Goal: Task Accomplishment & Management: Use online tool/utility

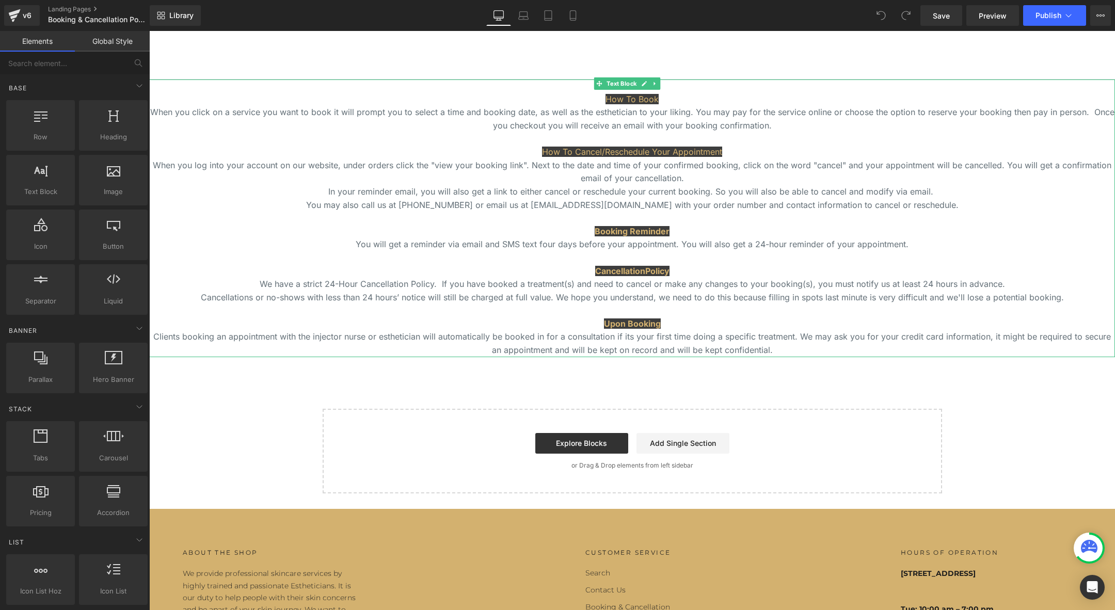
click at [205, 222] on p at bounding box center [631, 218] width 965 height 13
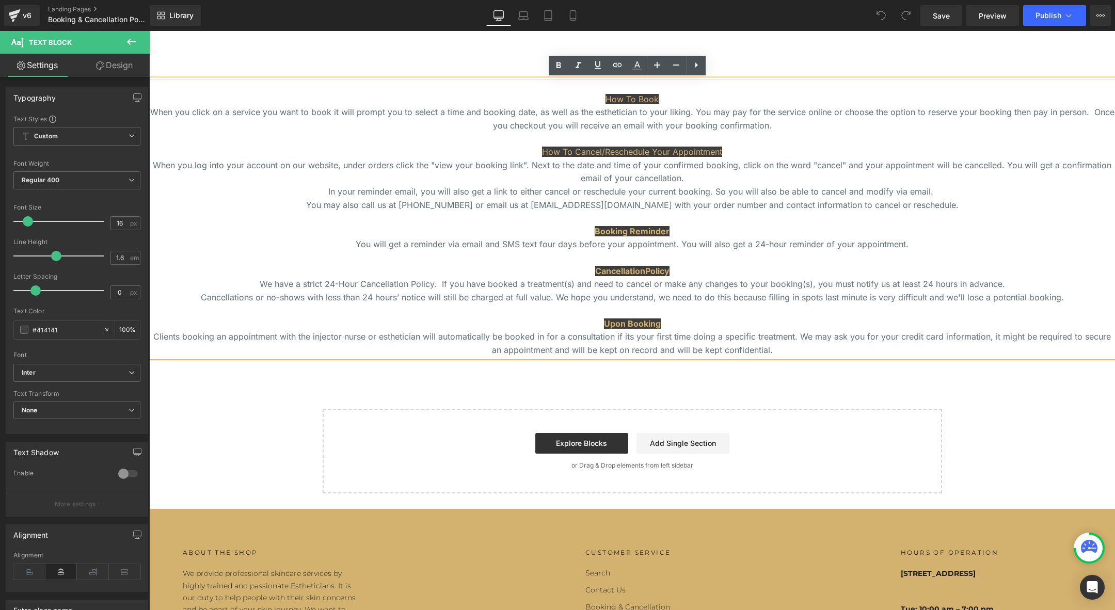
click at [180, 395] on div "How To Book When you click on a service you want to book it will prompt you to …" at bounding box center [631, 285] width 965 height 413
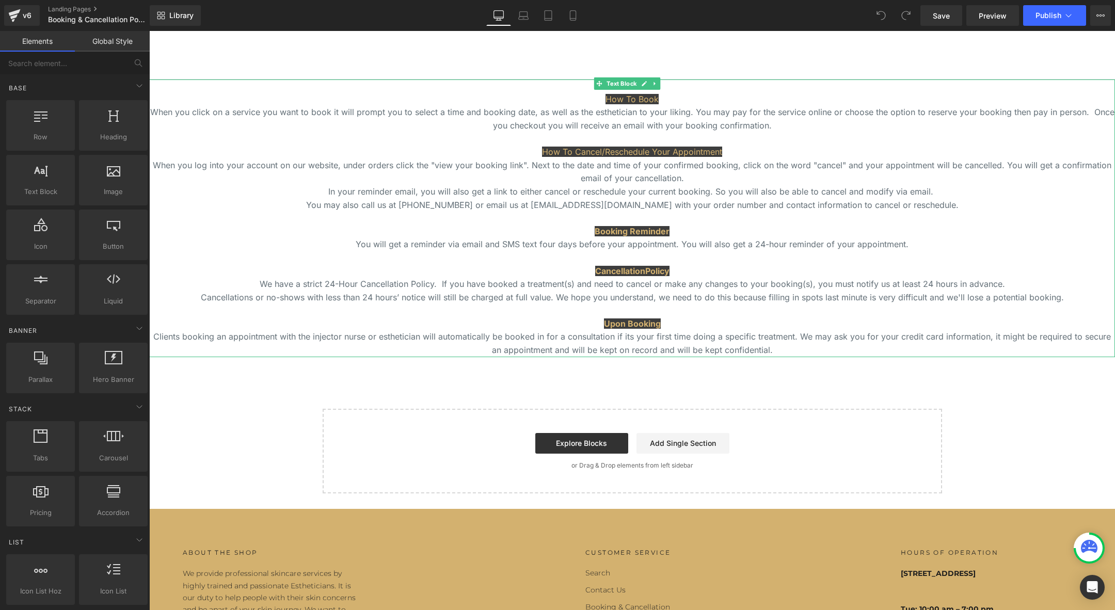
click at [356, 96] on p "How To Book" at bounding box center [631, 99] width 965 height 13
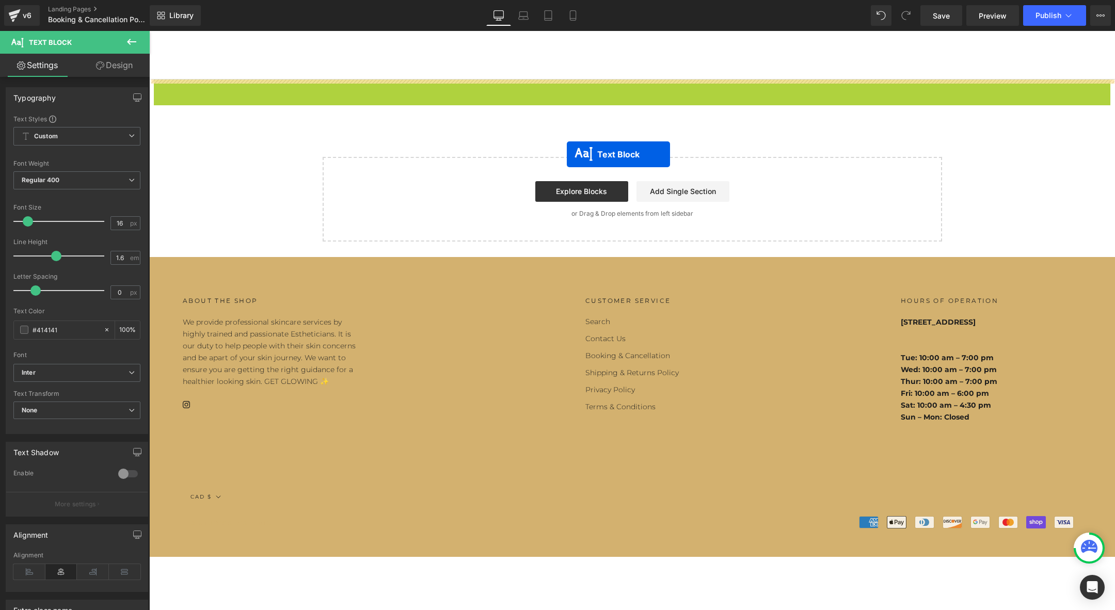
drag, startPoint x: 595, startPoint y: 83, endPoint x: 567, endPoint y: 154, distance: 76.9
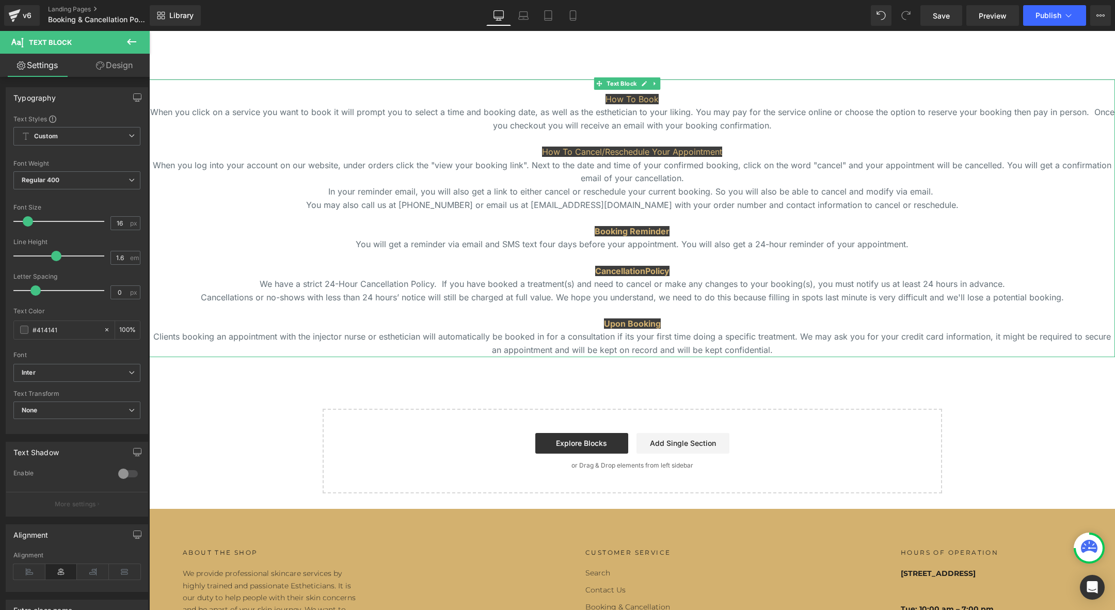
click at [788, 347] on p "Clients booking an appointment with the injector nurse or esthetician will auto…" at bounding box center [631, 343] width 965 height 26
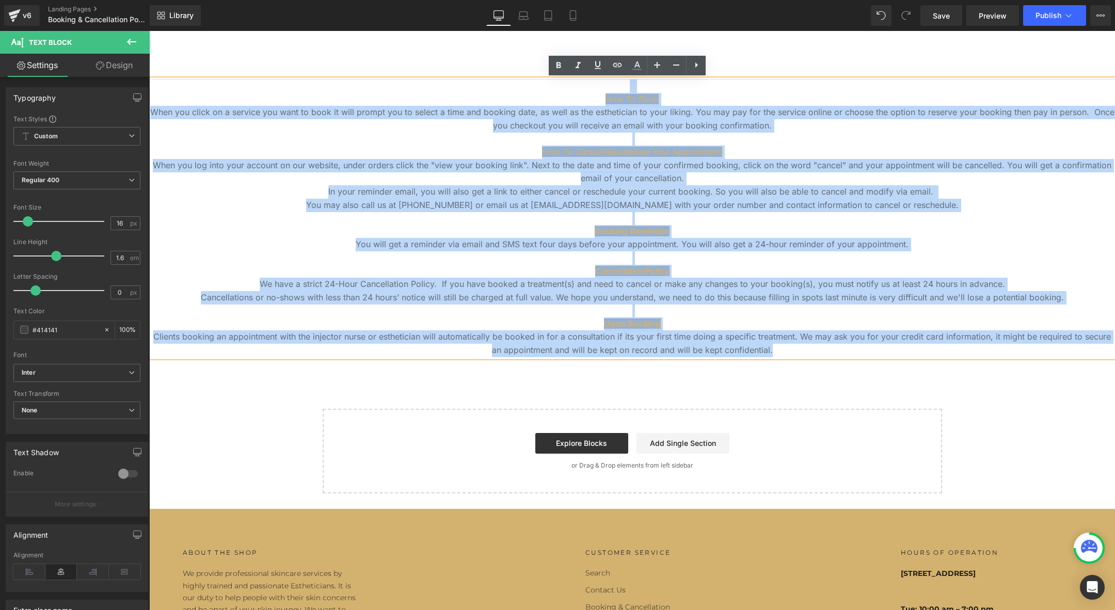
drag, startPoint x: 784, startPoint y: 350, endPoint x: 314, endPoint y: 59, distance: 552.2
click at [314, 59] on div "Skin Consultation Skin Consultation Facials Signature™ Facials Vis a Vis Signat…" at bounding box center [631, 419] width 965 height 777
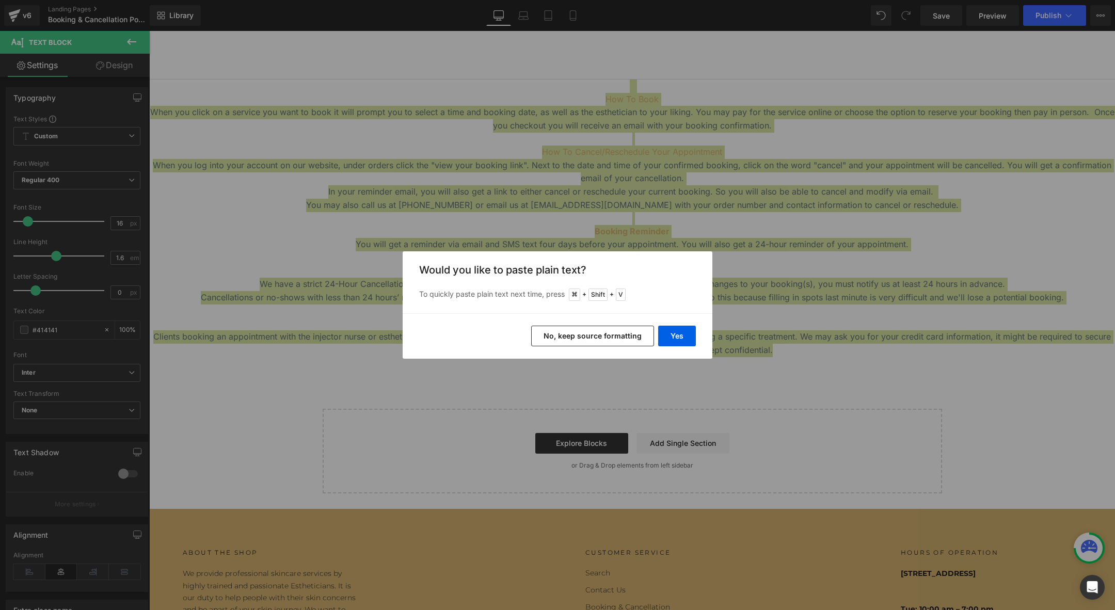
click at [632, 335] on button "No, keep source formatting" at bounding box center [592, 336] width 123 height 21
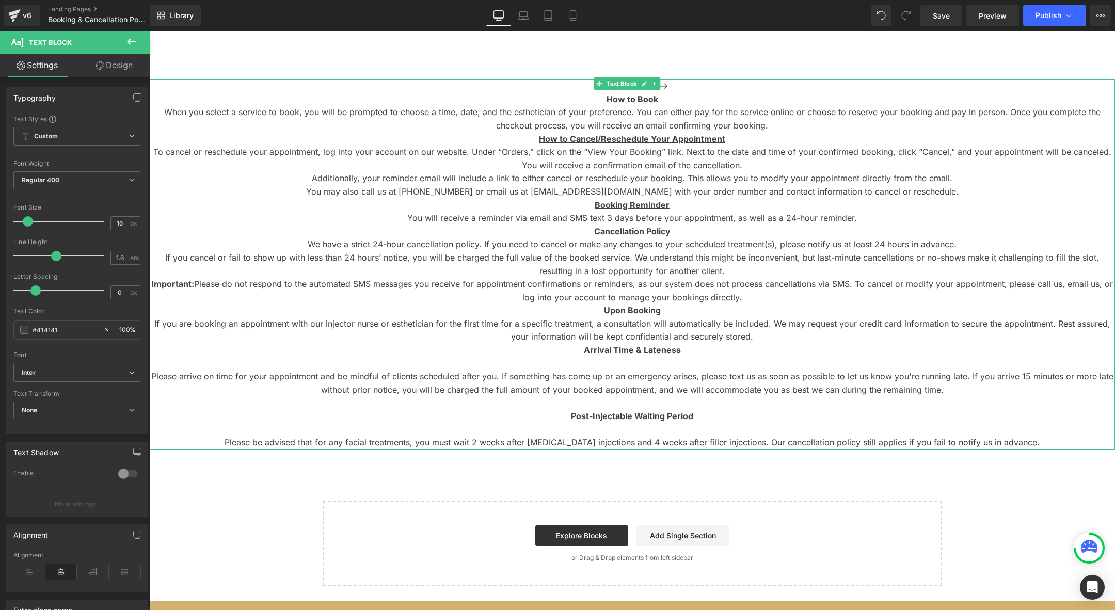
click at [668, 86] on div "x-tinymce/html --> How to Book When you select a service to book, you will be p…" at bounding box center [631, 264] width 965 height 370
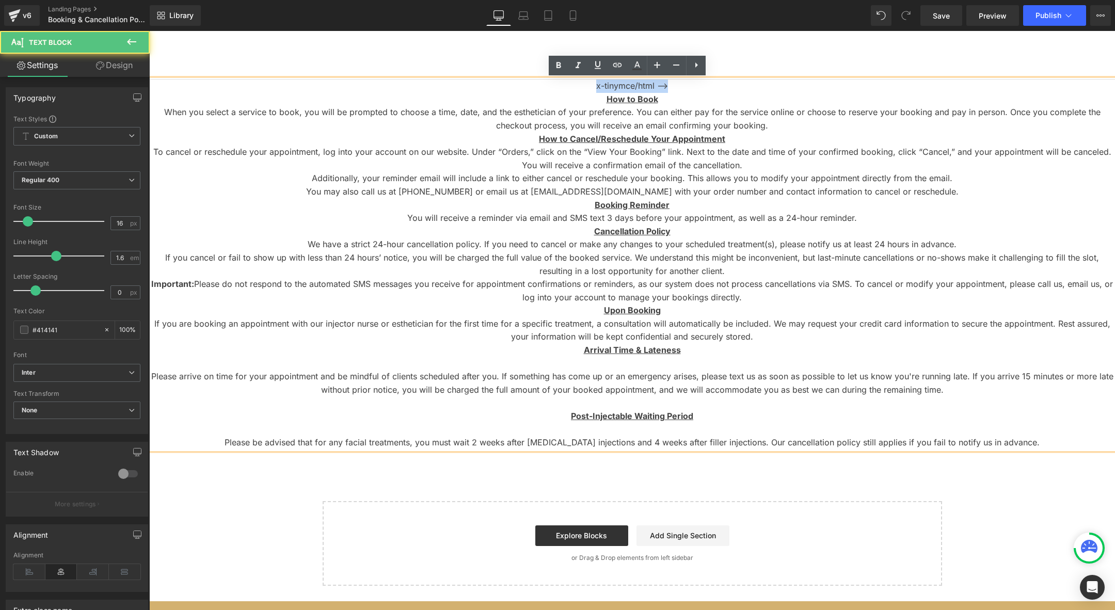
drag, startPoint x: 668, startPoint y: 86, endPoint x: 529, endPoint y: 74, distance: 139.8
click at [529, 74] on div "Skin Consultation Skin Consultation Facials Signature™ Facials Vis a Vis Signat…" at bounding box center [631, 465] width 965 height 869
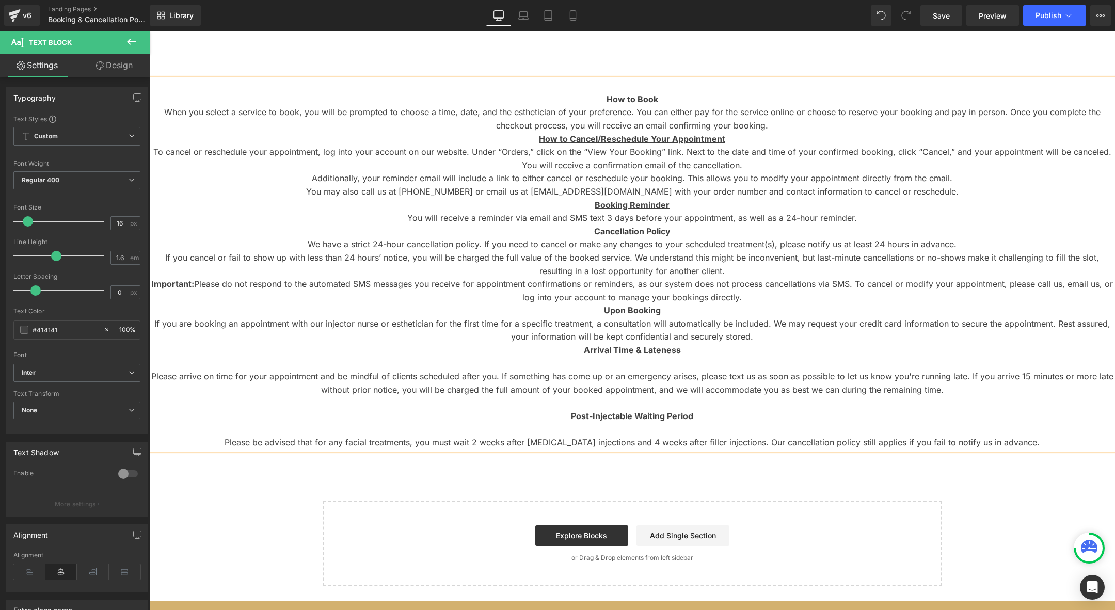
click at [606, 97] on b "How to Book" at bounding box center [632, 99] width 52 height 10
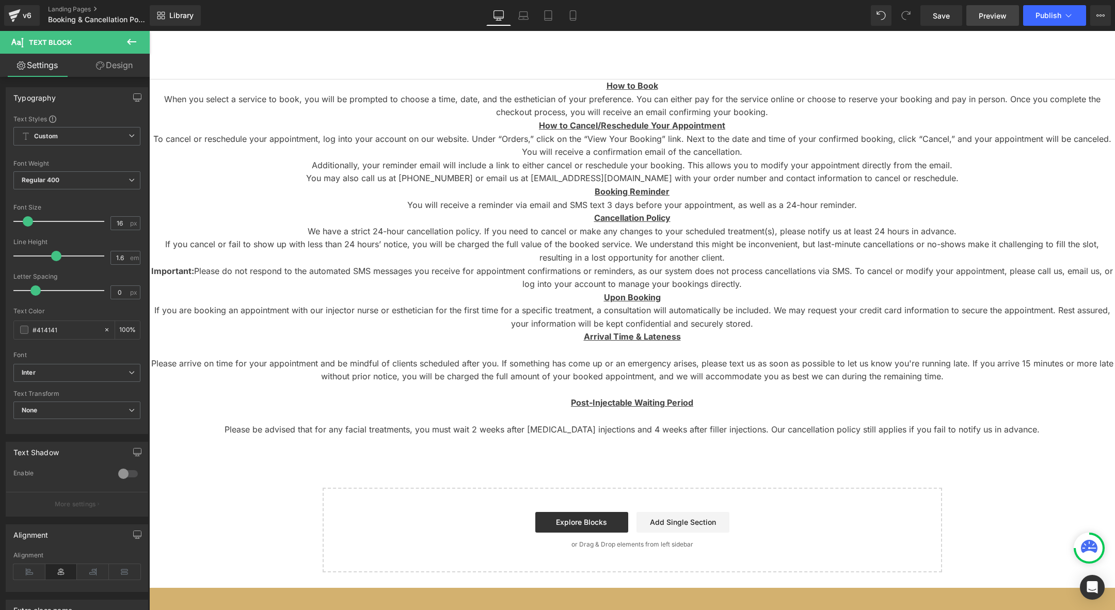
click at [980, 20] on span "Preview" at bounding box center [992, 15] width 28 height 11
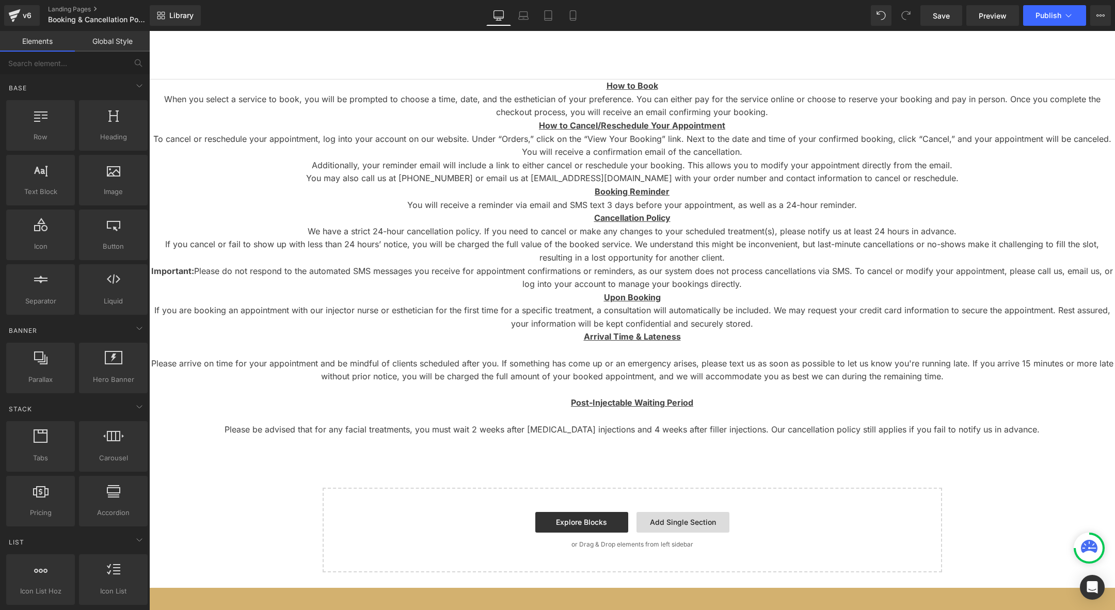
click at [676, 520] on link "Add Single Section" at bounding box center [682, 522] width 93 height 21
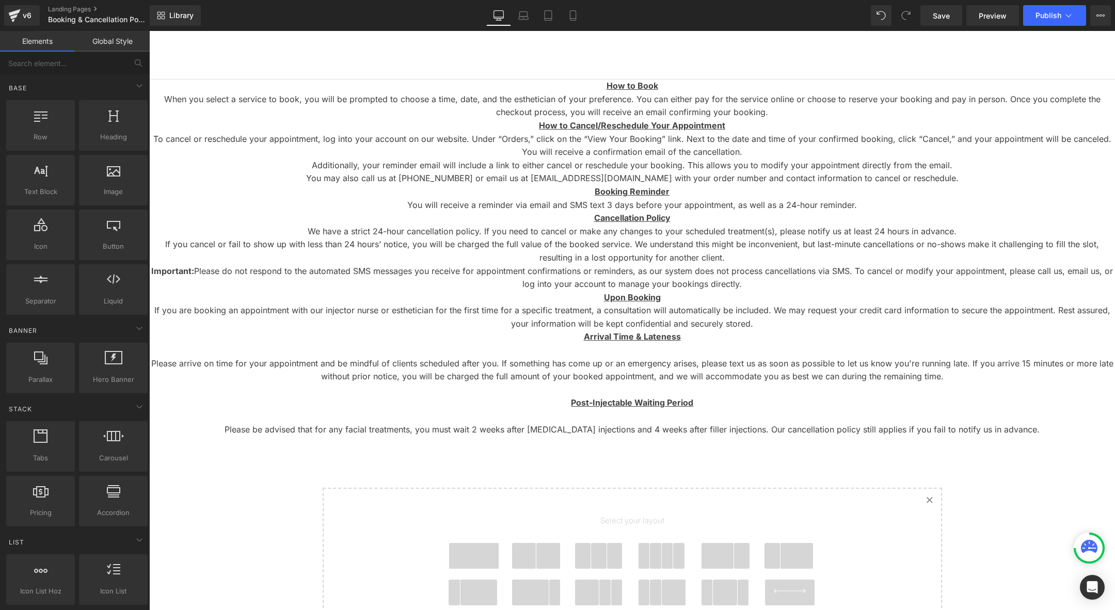
click at [453, 556] on span at bounding box center [474, 556] width 50 height 26
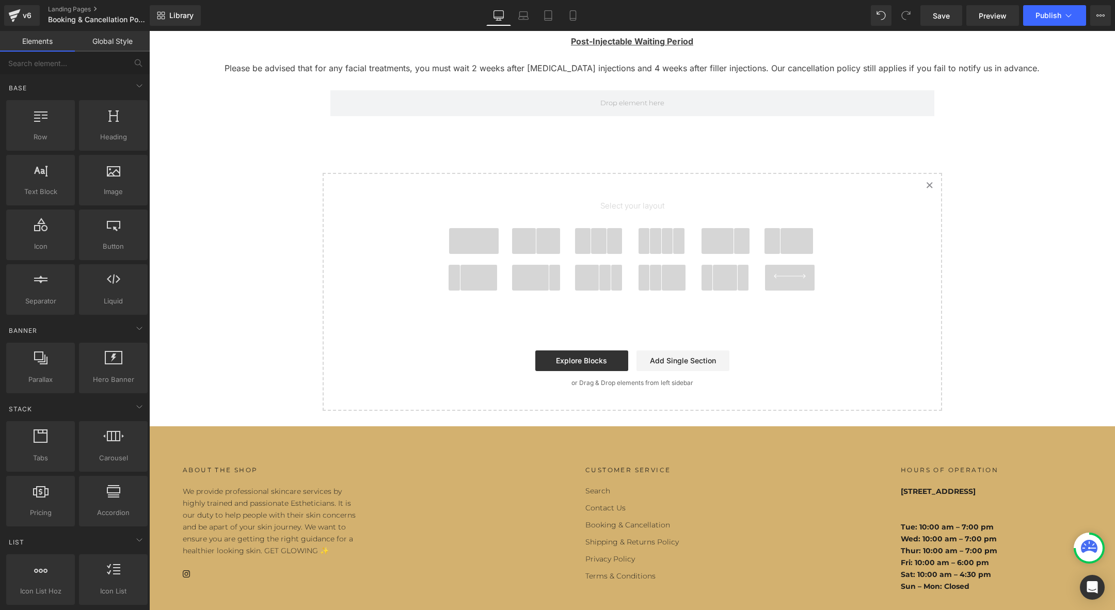
scroll to position [364, 0]
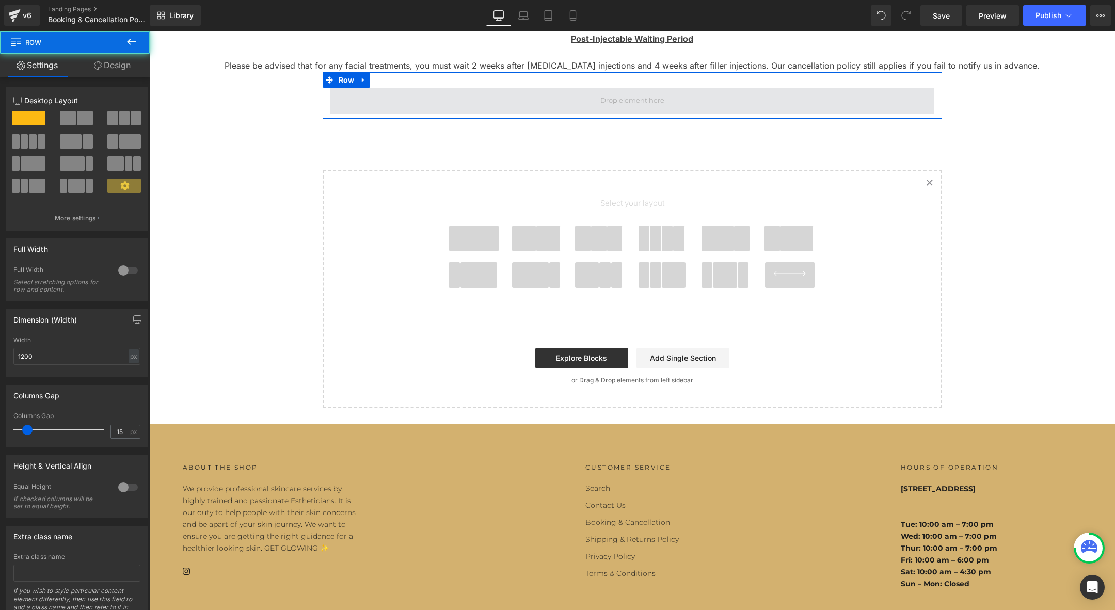
click at [477, 107] on span at bounding box center [632, 101] width 604 height 26
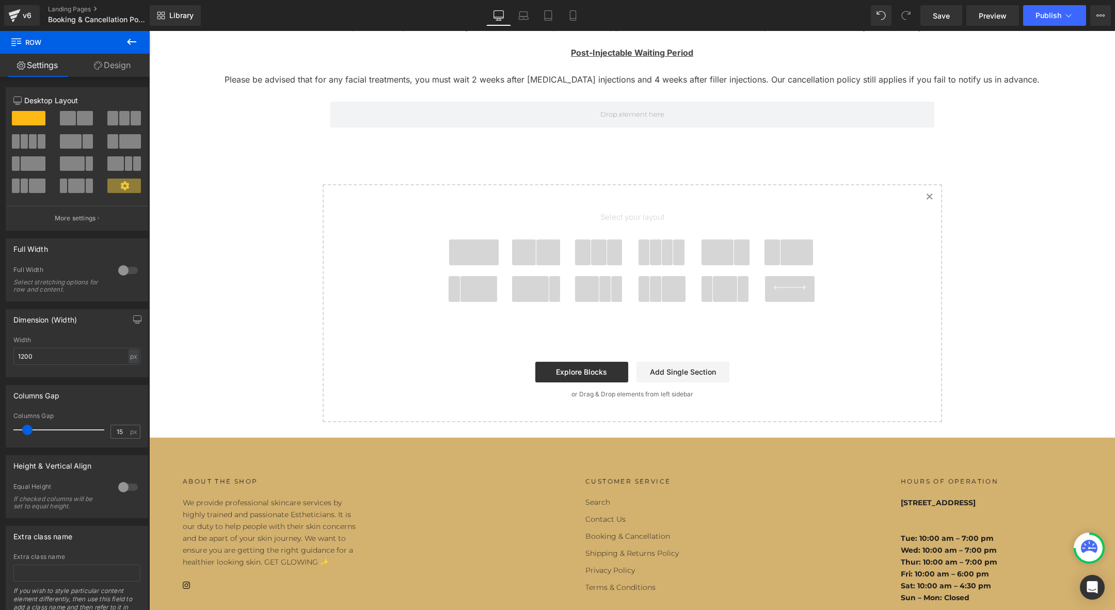
scroll to position [0, 0]
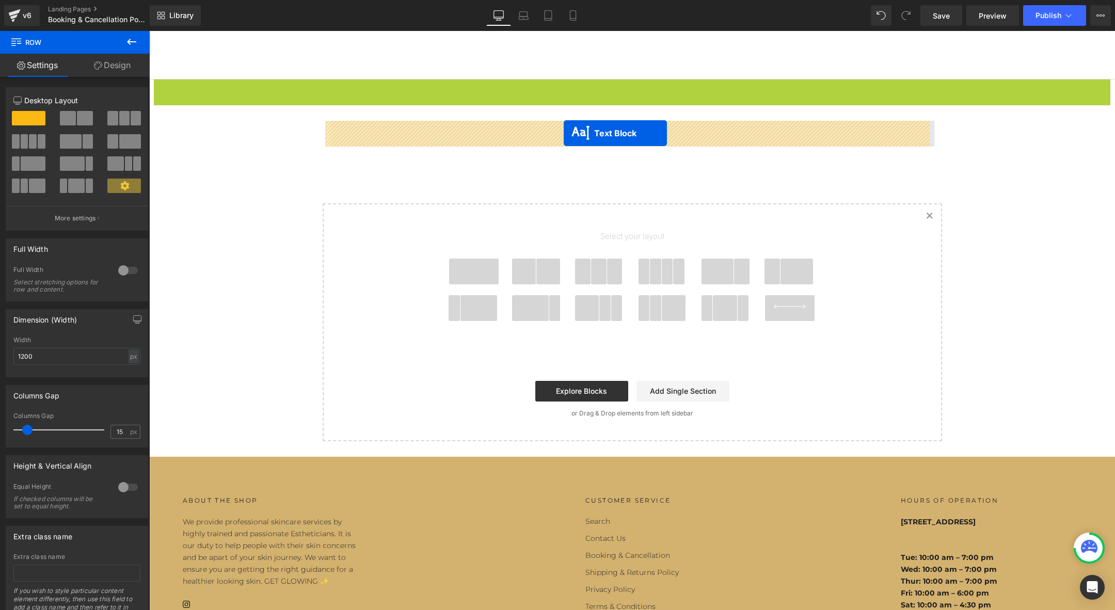
drag, startPoint x: 598, startPoint y: 86, endPoint x: 563, endPoint y: 133, distance: 58.3
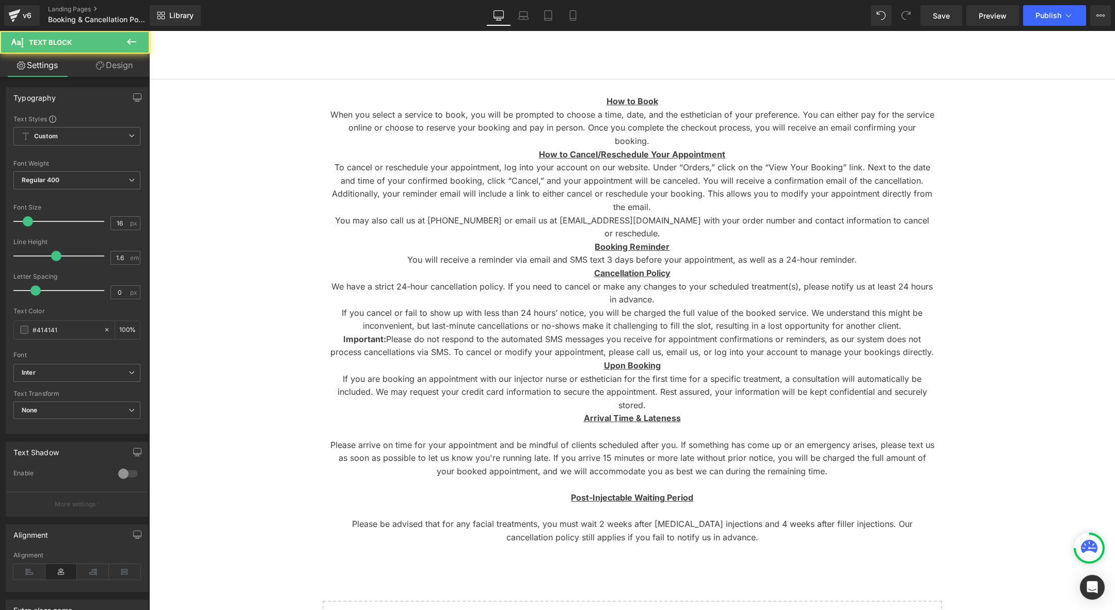
click at [1026, 401] on div "How to Book When you select a service to book, you will be prompted to choose a…" at bounding box center [631, 458] width 965 height 759
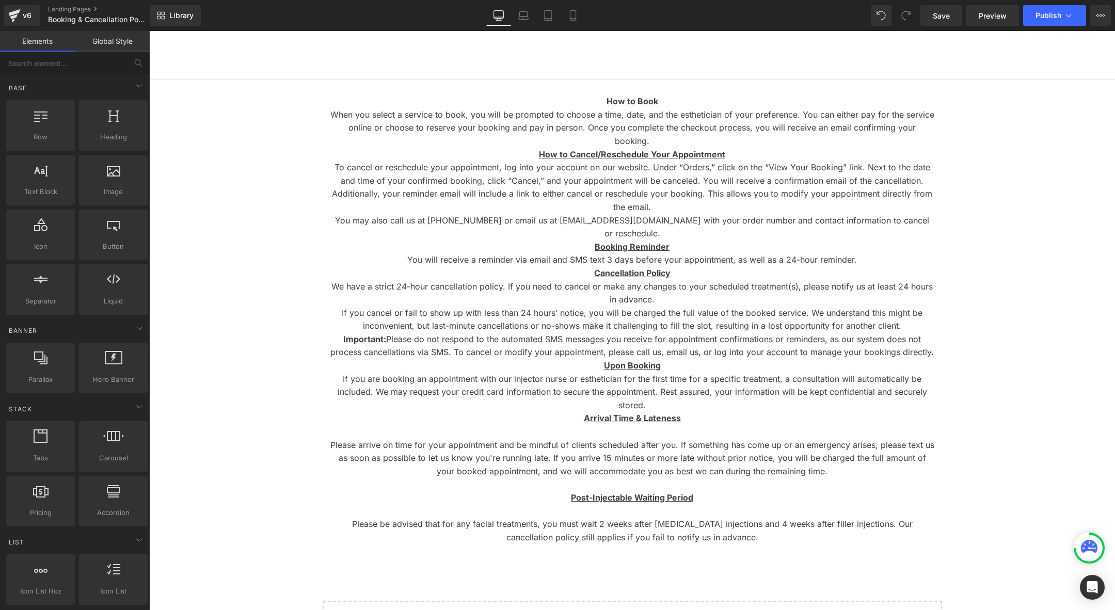
click at [667, 373] on p "If you are booking an appointment with our injector nurse or esthetician for th…" at bounding box center [632, 393] width 604 height 40
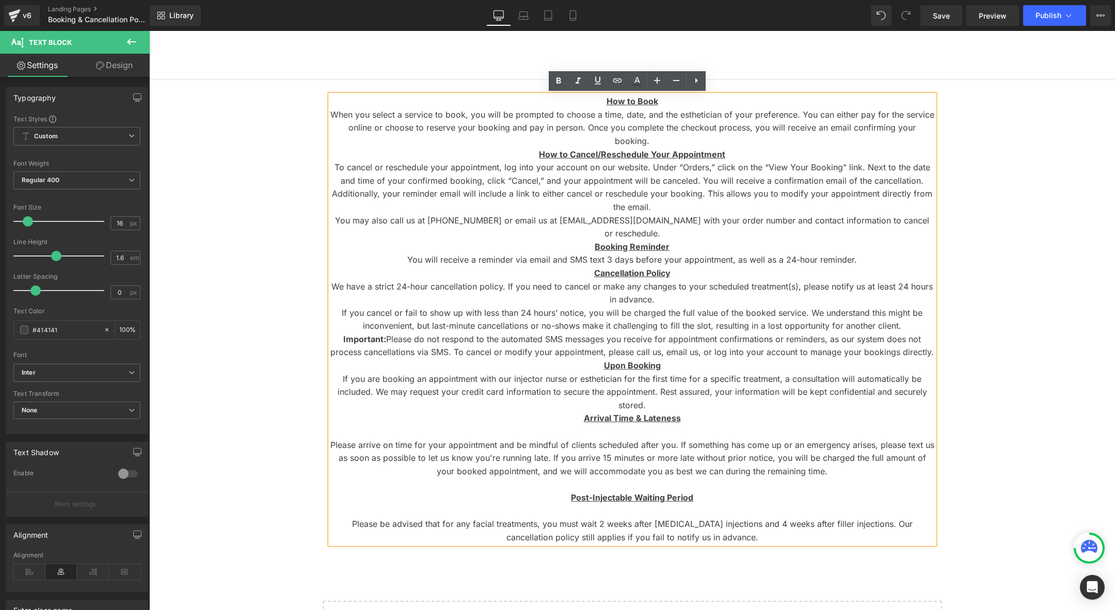
click at [416, 267] on p "Cancellation Policy" at bounding box center [632, 273] width 604 height 13
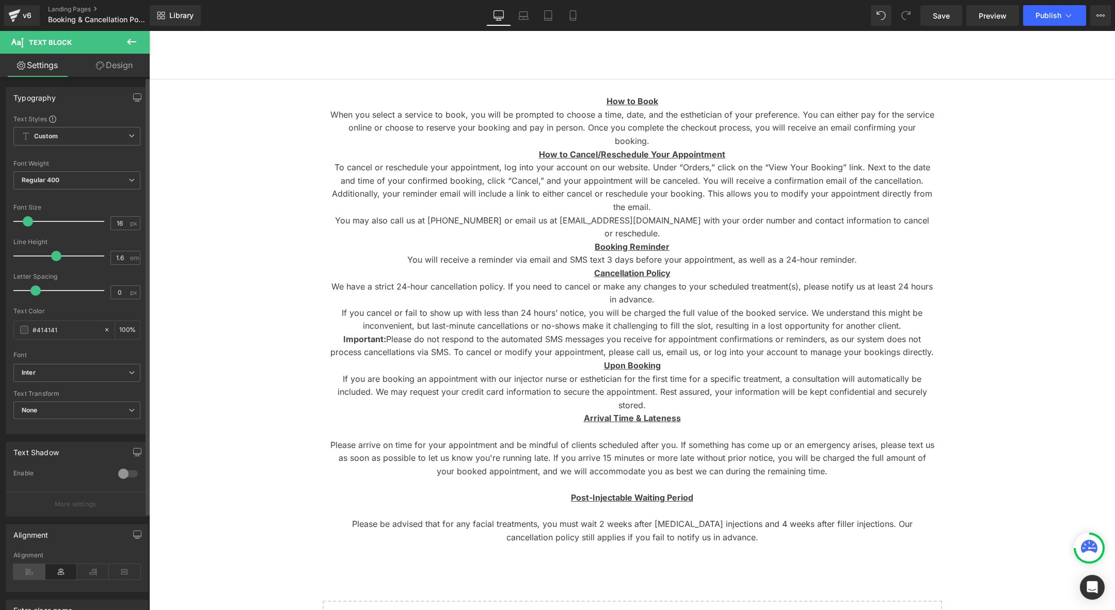
click at [29, 572] on icon at bounding box center [29, 571] width 32 height 15
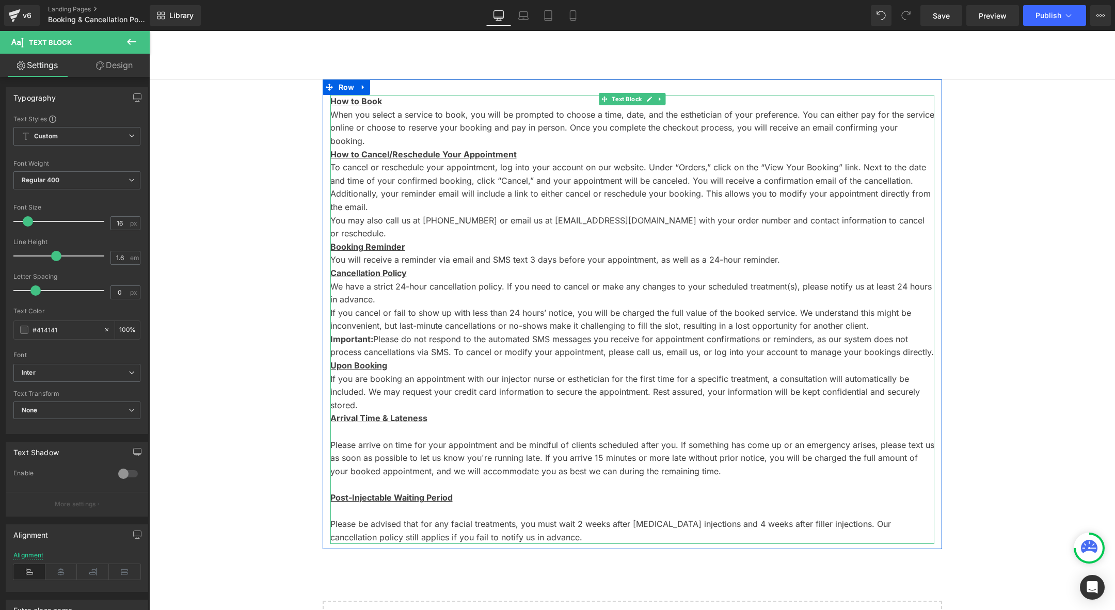
click at [923, 128] on p "When you select a service to book, you will be prompted to choose a time, date,…" at bounding box center [632, 128] width 604 height 40
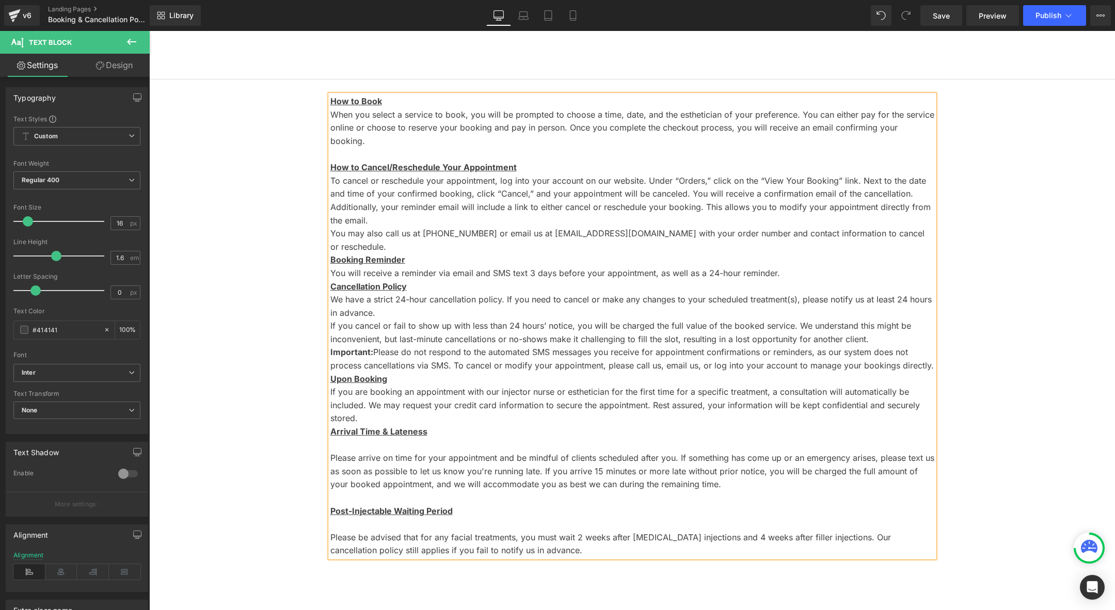
click at [491, 211] on p "Additionally, your reminder email will include a link to either cancel or resch…" at bounding box center [632, 214] width 604 height 26
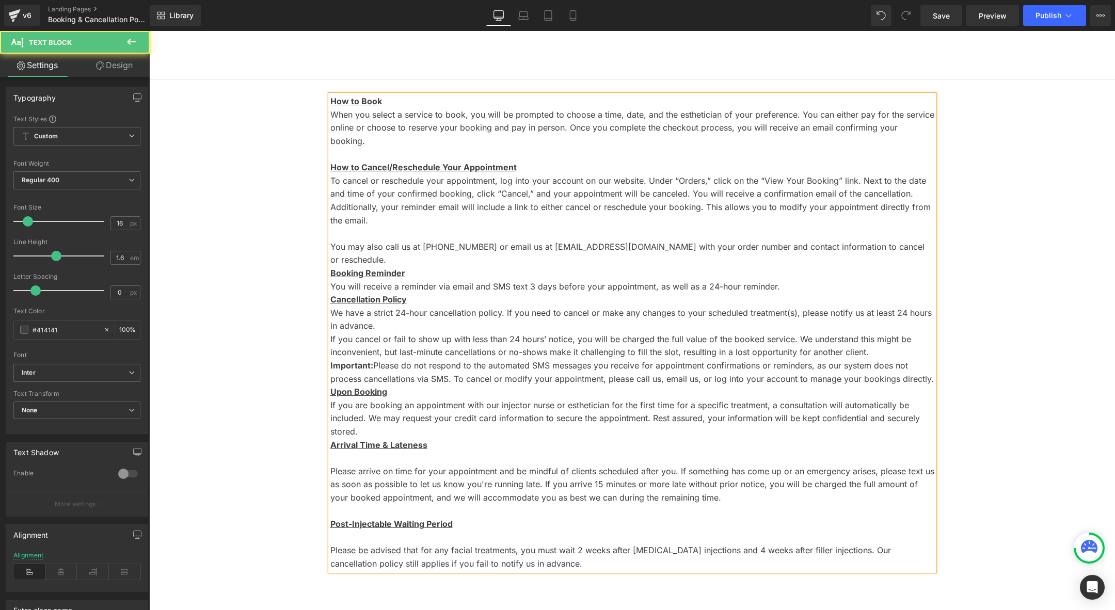
click at [921, 240] on p "You may also call us at [PHONE_NUMBER] or email us at [EMAIL_ADDRESS][DOMAIN_NA…" at bounding box center [632, 253] width 604 height 26
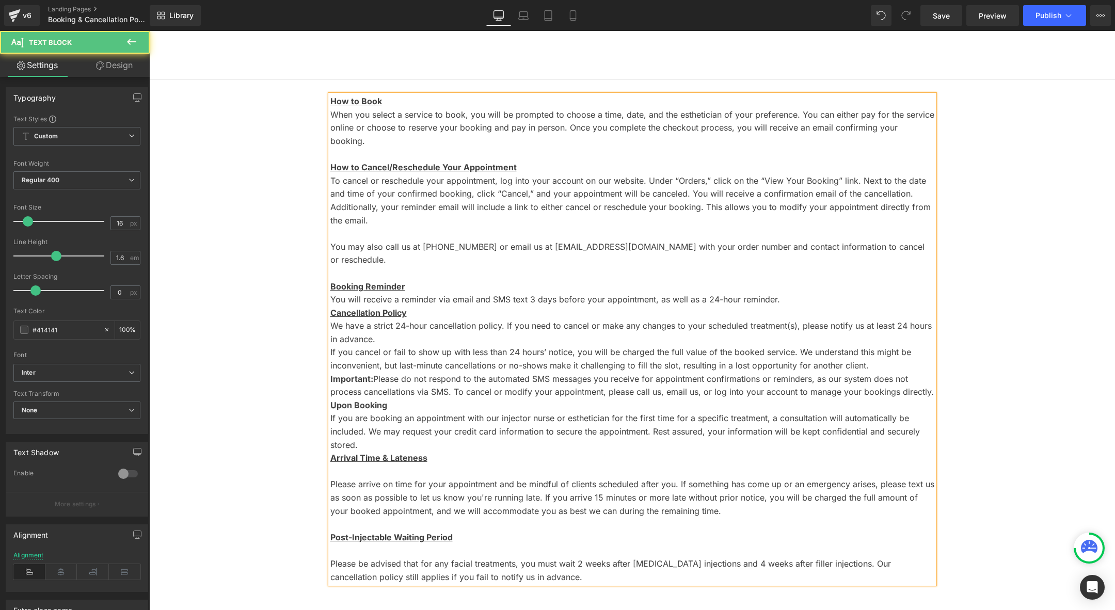
click at [784, 293] on p "You will receive a reminder via email and SMS text 3 days before your appointme…" at bounding box center [632, 299] width 604 height 13
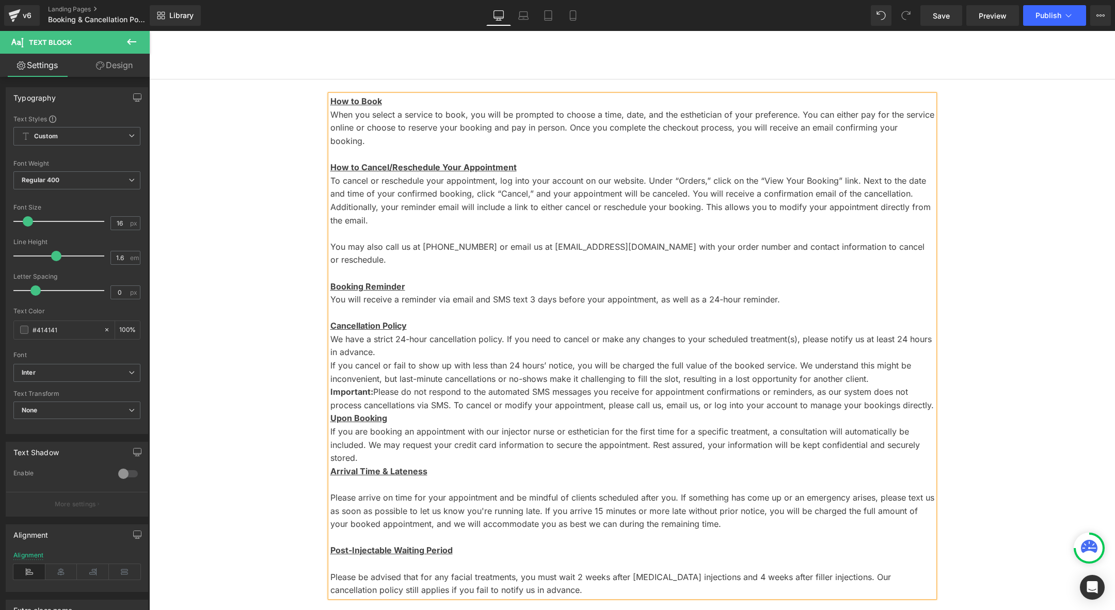
click at [411, 333] on p "We have a strict 24-hour cancellation policy. If you need to cancel or make any…" at bounding box center [632, 346] width 604 height 26
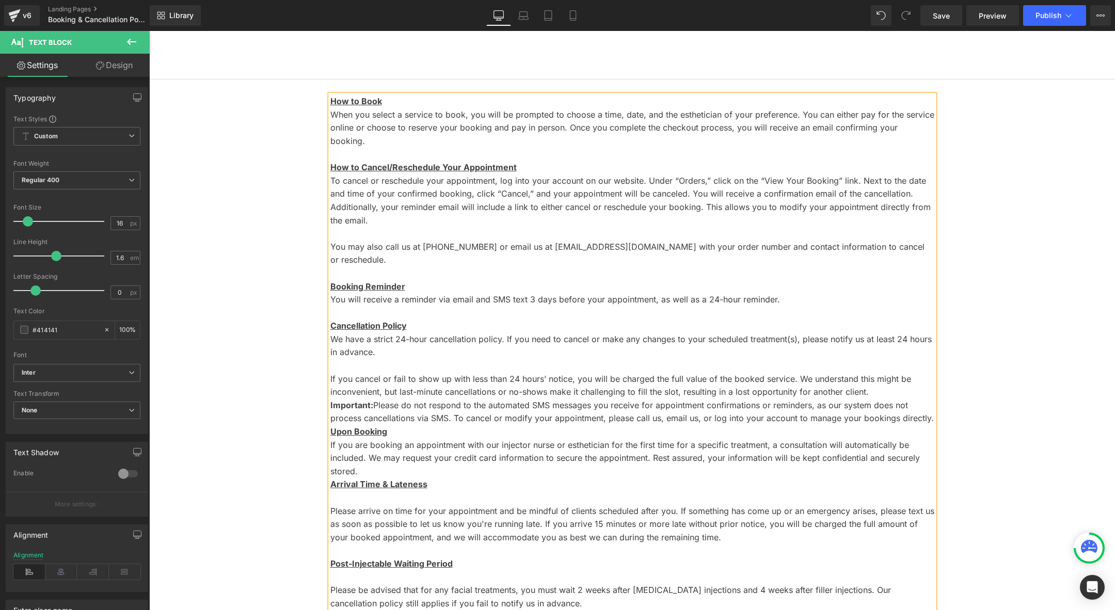
click at [397, 425] on p "Upon Booking" at bounding box center [632, 431] width 604 height 13
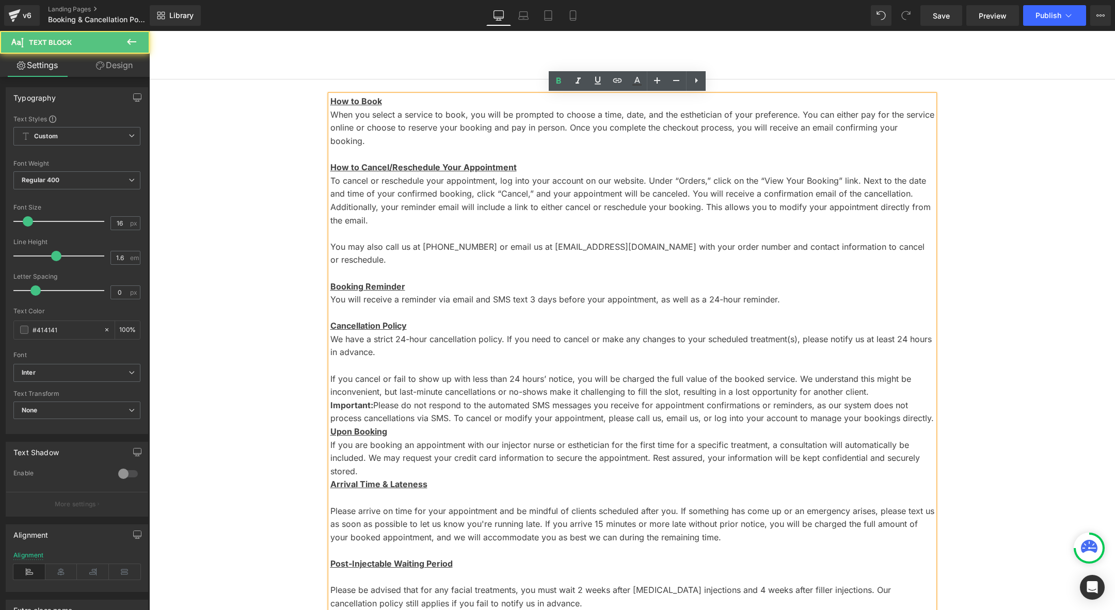
click at [928, 399] on p "Important: Please do not respond to the automated SMS messages you receive for …" at bounding box center [632, 412] width 604 height 26
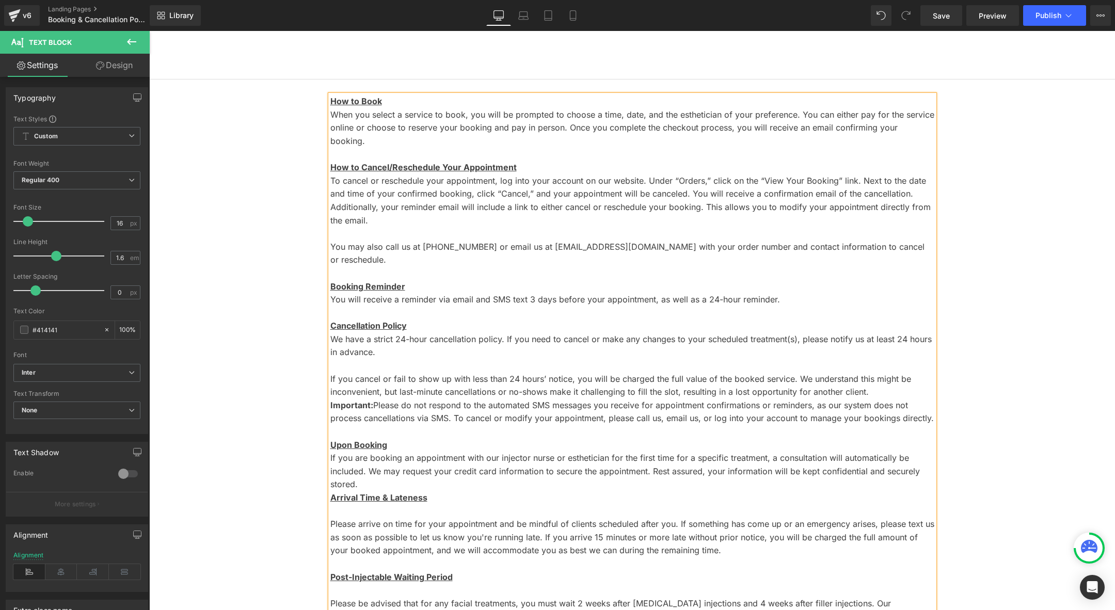
click at [421, 453] on p "If you are booking an appointment with our injector nurse or esthetician for th…" at bounding box center [632, 472] width 604 height 40
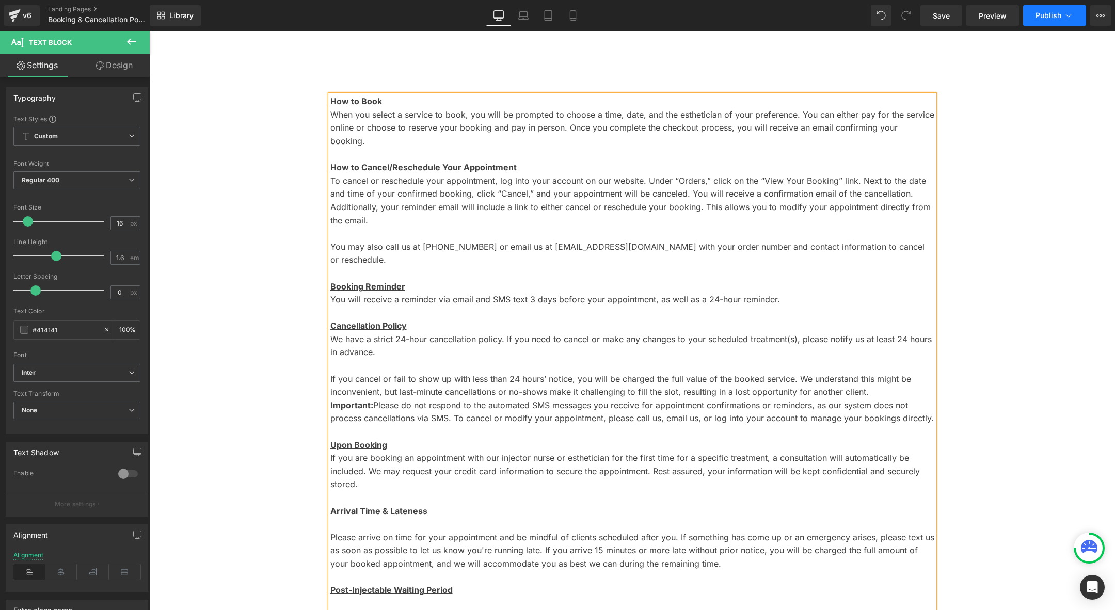
click at [1050, 15] on span "Publish" at bounding box center [1048, 15] width 26 height 8
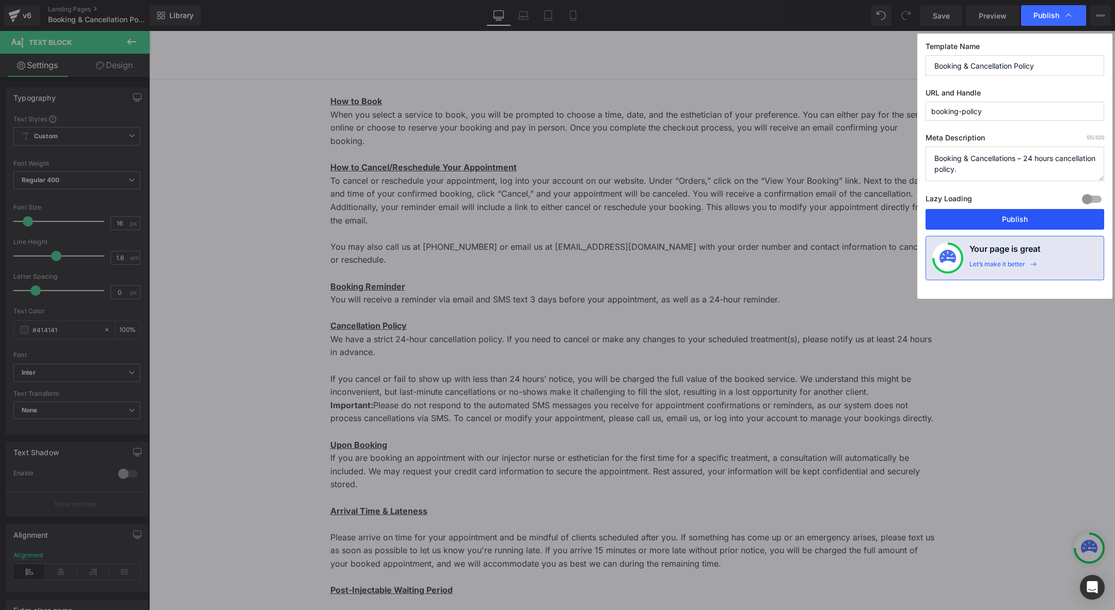
click at [1021, 215] on button "Publish" at bounding box center [1014, 219] width 179 height 21
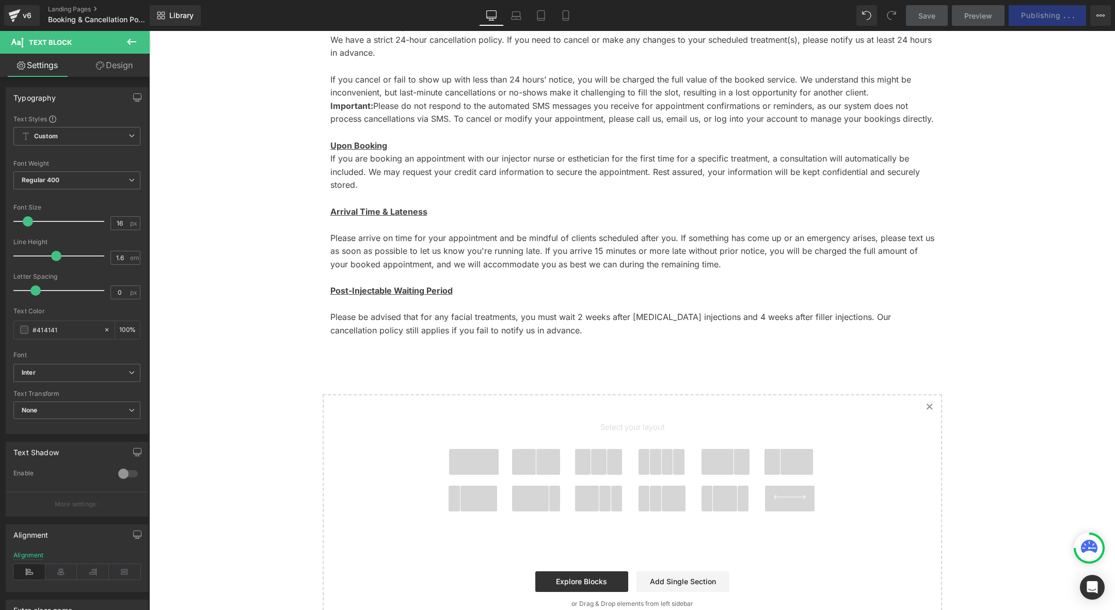
scroll to position [300, 0]
click at [463, 276] on p "Arrival Time & Lateness Please arrive on time for your appointment and be mindf…" at bounding box center [632, 270] width 604 height 132
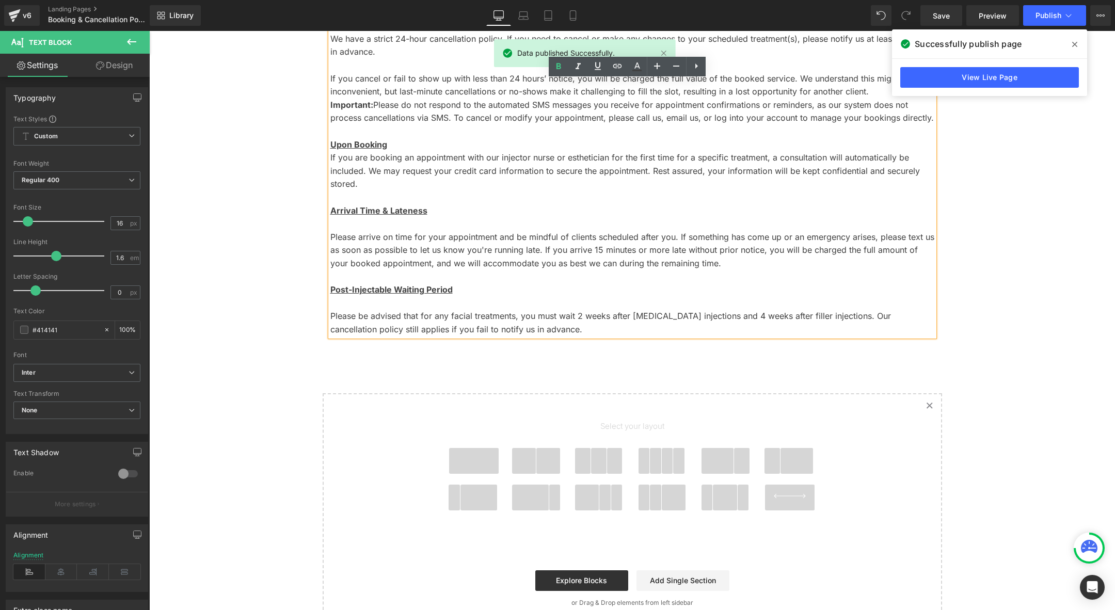
click at [334, 288] on p "Arrival Time & Lateness Please arrive on time for your appointment and be mindf…" at bounding box center [632, 270] width 604 height 132
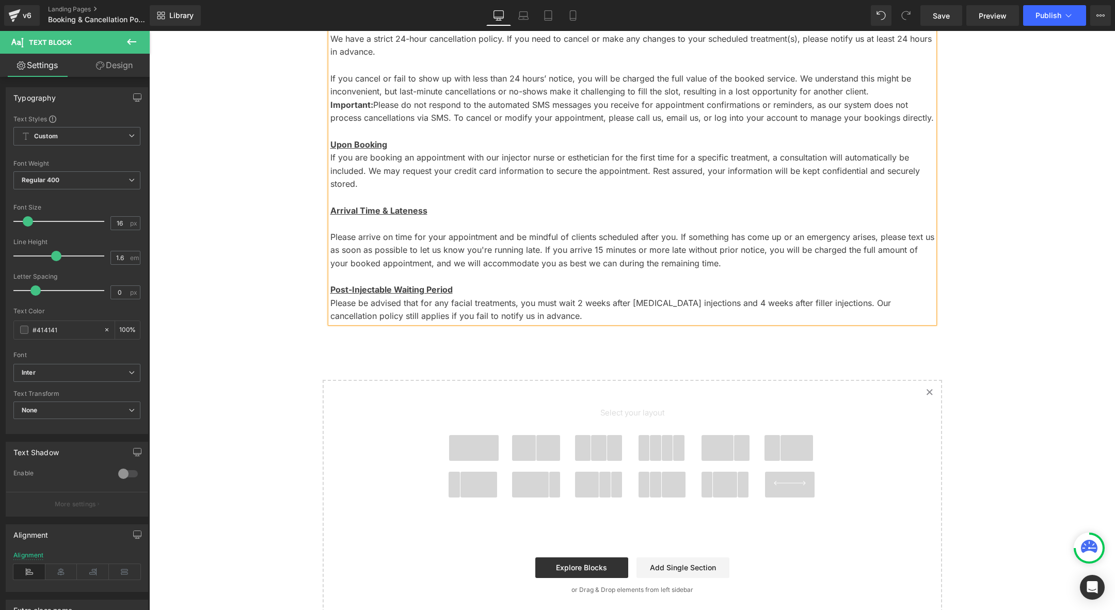
click at [330, 210] on p "Arrival Time & Lateness Please arrive on time for your appointment and be mindf…" at bounding box center [632, 263] width 604 height 119
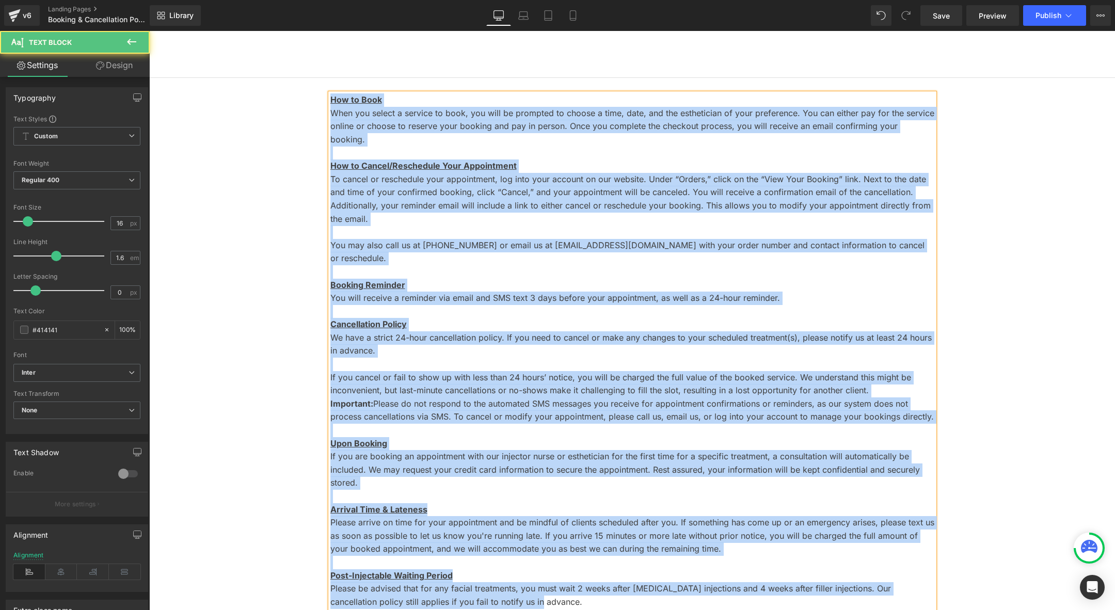
scroll to position [0, 0]
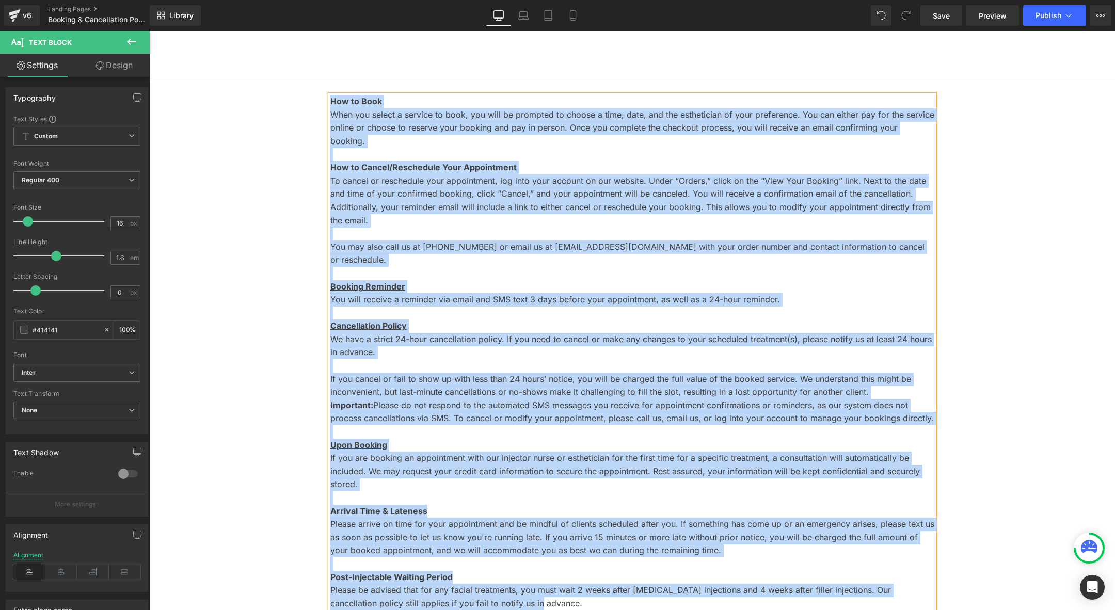
drag, startPoint x: 526, startPoint y: 508, endPoint x: 300, endPoint y: 87, distance: 477.9
click at [300, 87] on div "How to Book When you select a service to book, you will be prompted to choose a…" at bounding box center [631, 491] width 965 height 825
copy div "Lor ip Dolo Sita con adipis e seddoei te inci, utl etdo ma aliquaen ad minimv q…"
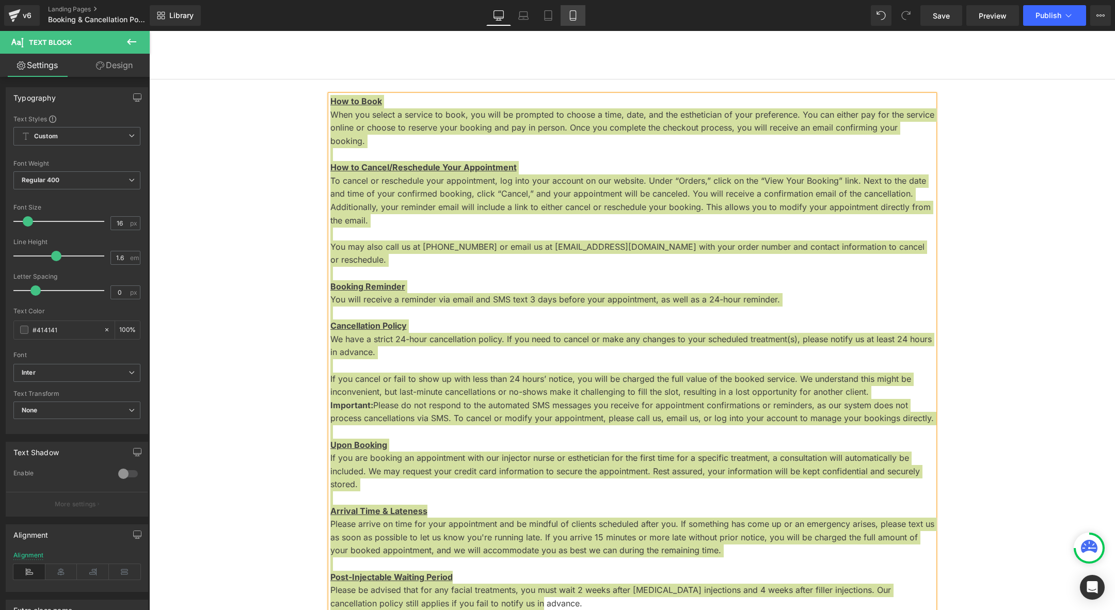
click at [575, 19] on icon at bounding box center [573, 19] width 6 height 0
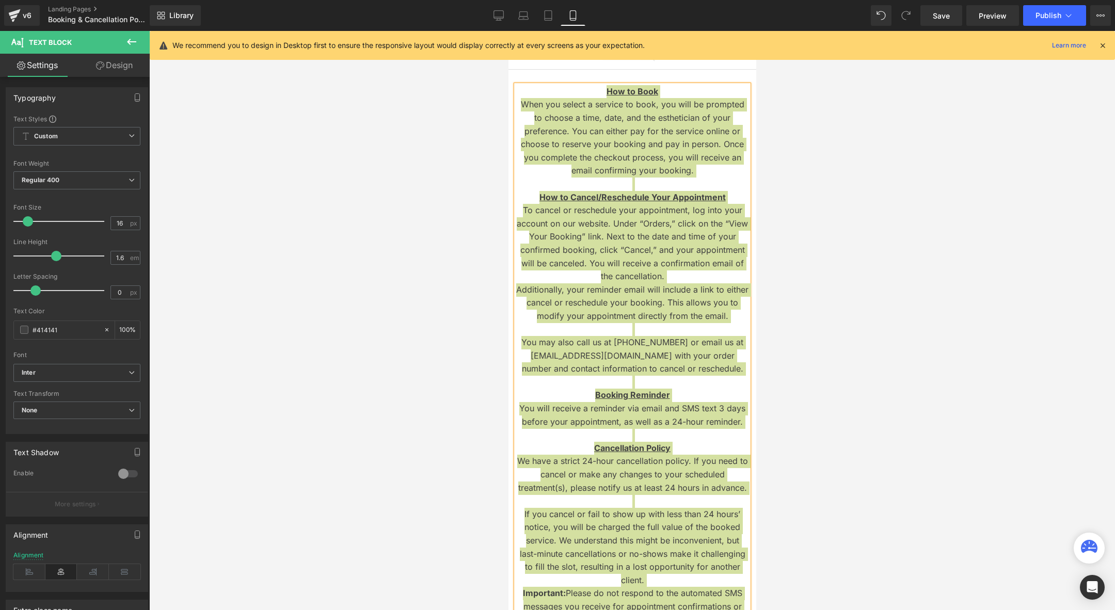
type input "100"
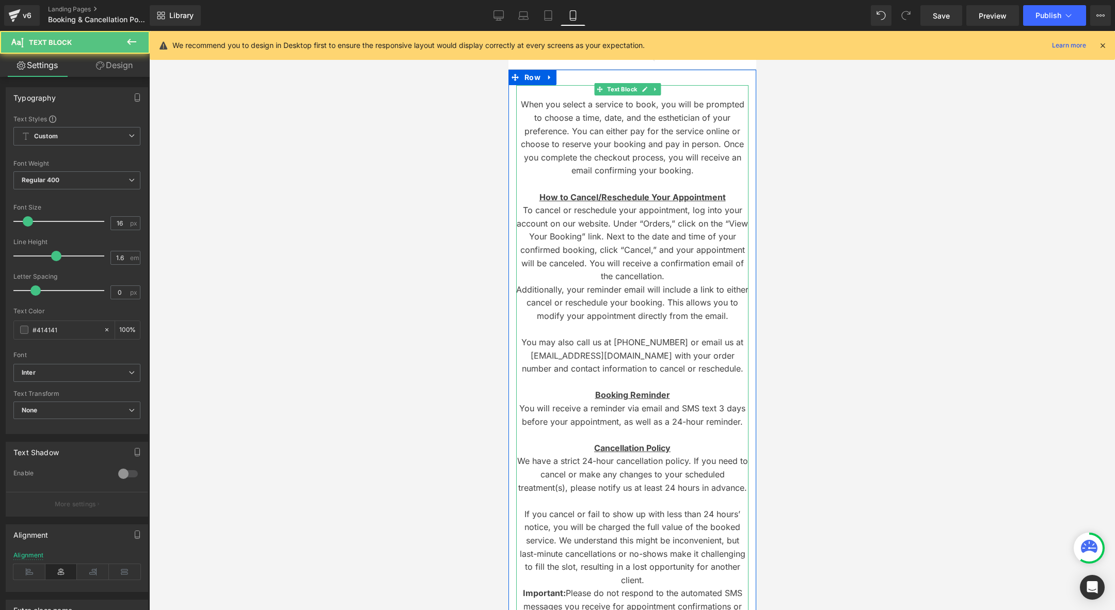
click at [528, 196] on p "How to Cancel/Reschedule Your Appointment" at bounding box center [632, 197] width 232 height 13
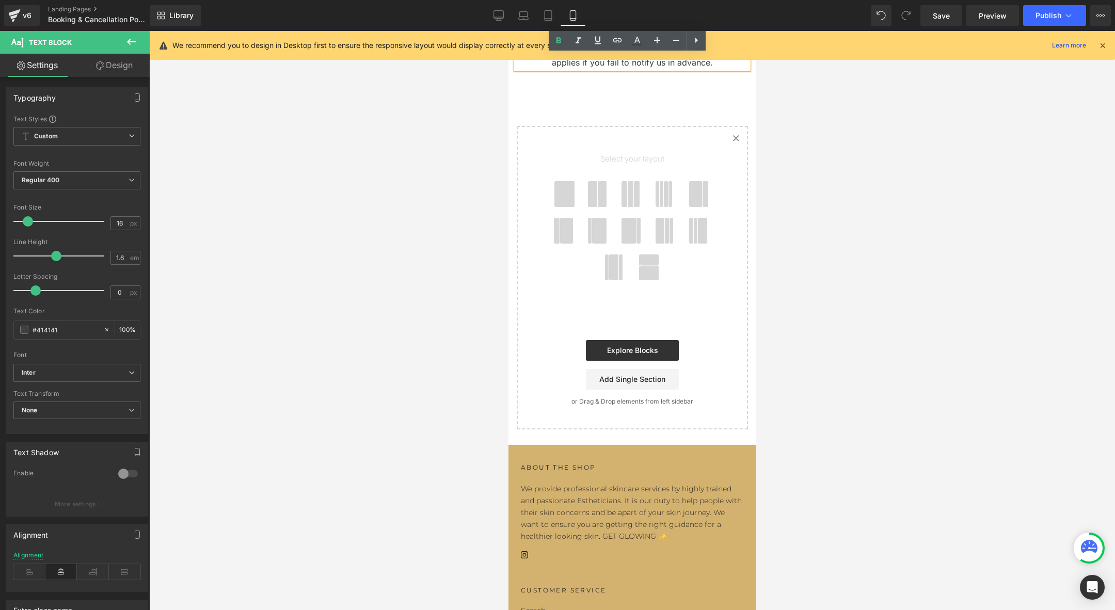
scroll to position [915, 0]
click at [619, 389] on link "Add Single Section" at bounding box center [631, 378] width 93 height 21
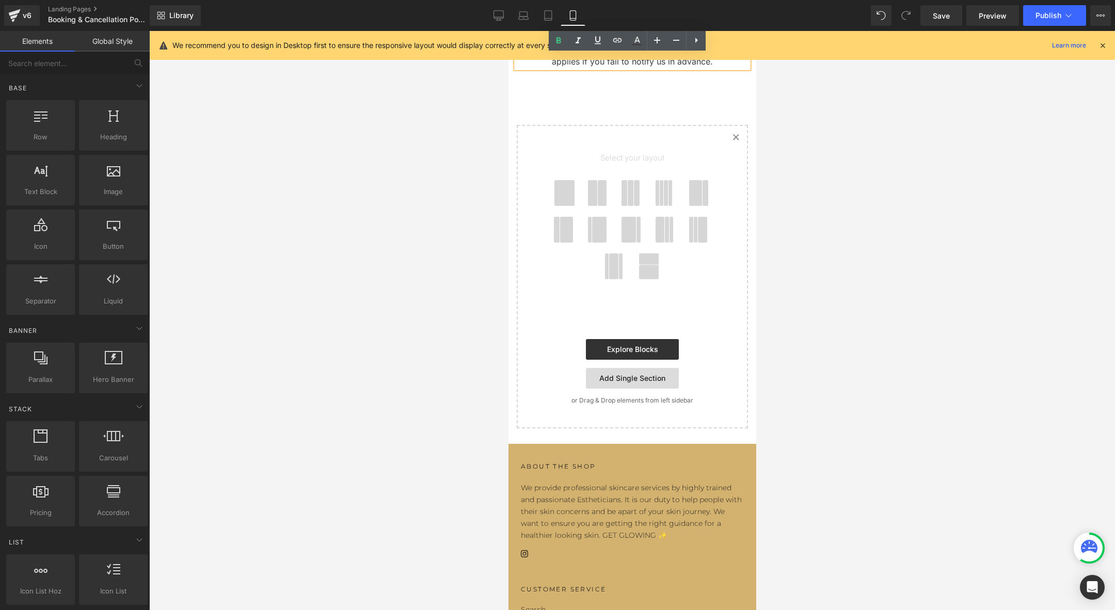
click at [618, 389] on link "Add Single Section" at bounding box center [631, 378] width 93 height 21
click at [614, 389] on link "Add Single Section" at bounding box center [631, 378] width 93 height 21
click at [567, 206] on span at bounding box center [564, 193] width 20 height 26
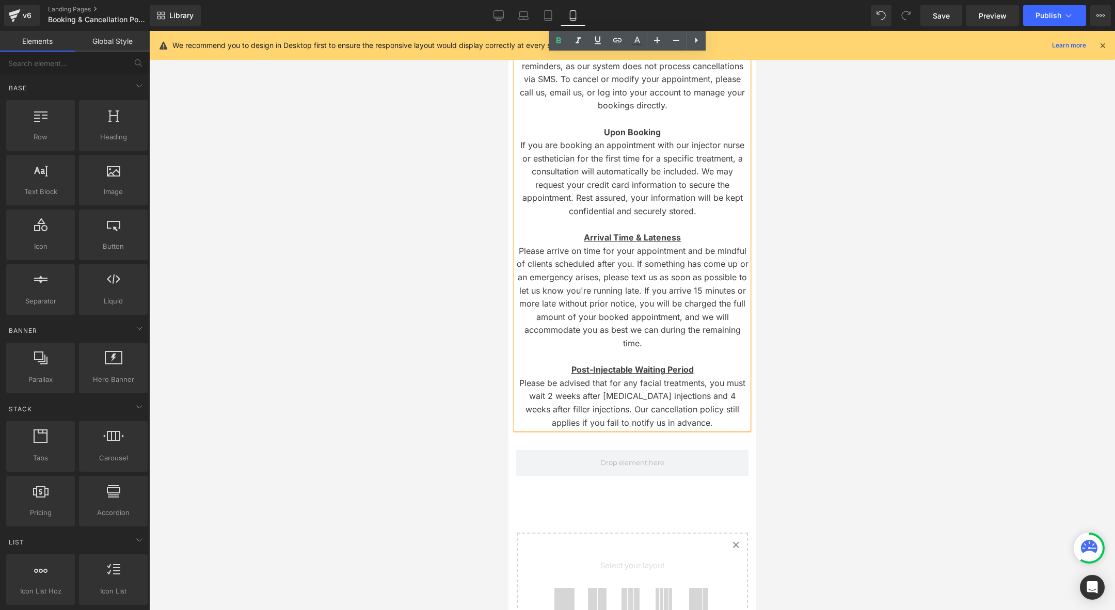
scroll to position [0, 0]
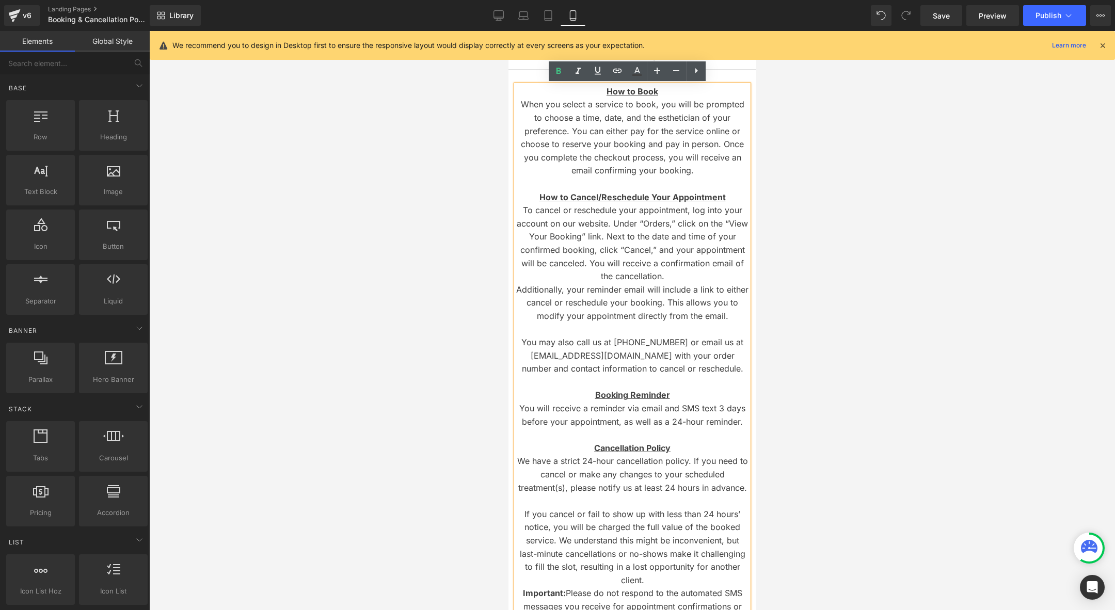
click at [537, 98] on p "How to Book" at bounding box center [632, 91] width 232 height 13
drag, startPoint x: 482, startPoint y: 130, endPoint x: 3, endPoint y: 100, distance: 479.8
click at [482, 130] on div at bounding box center [631, 320] width 965 height 579
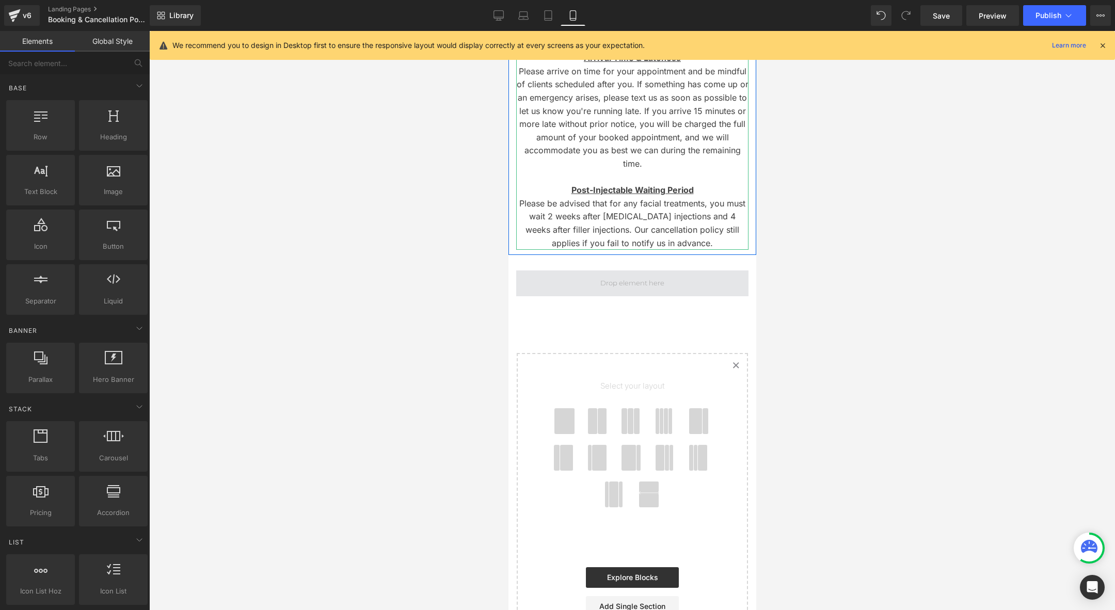
scroll to position [772, 0]
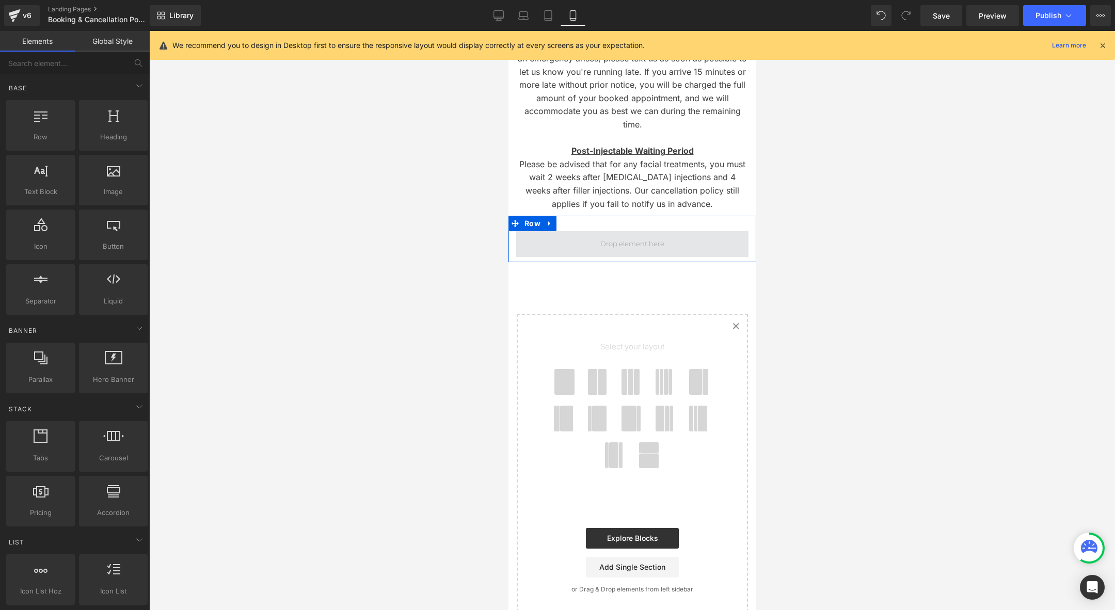
click at [587, 257] on span at bounding box center [632, 244] width 232 height 26
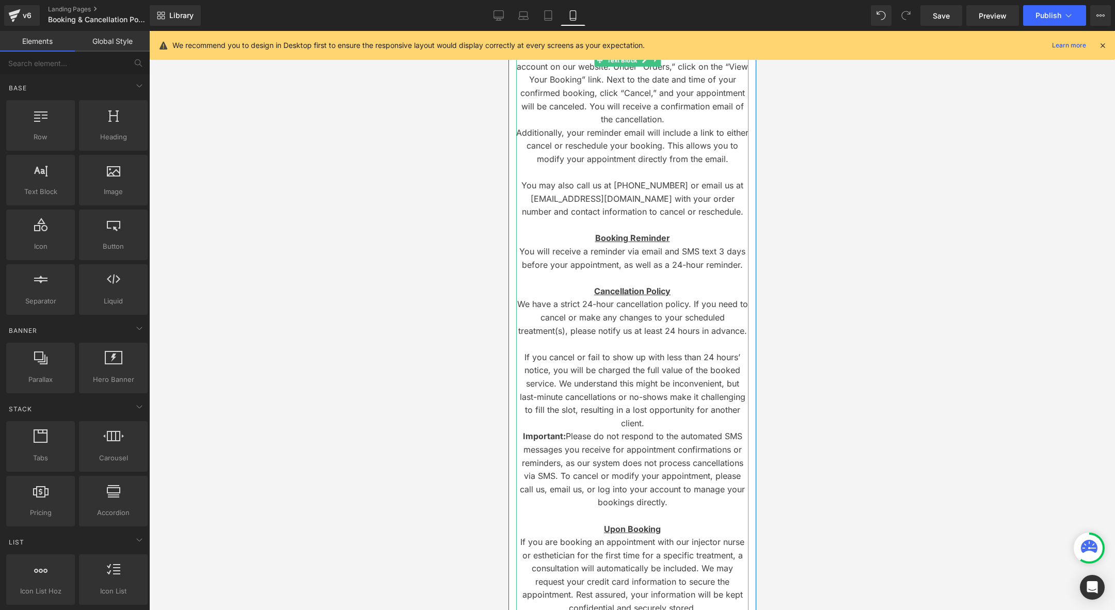
scroll to position [118, 0]
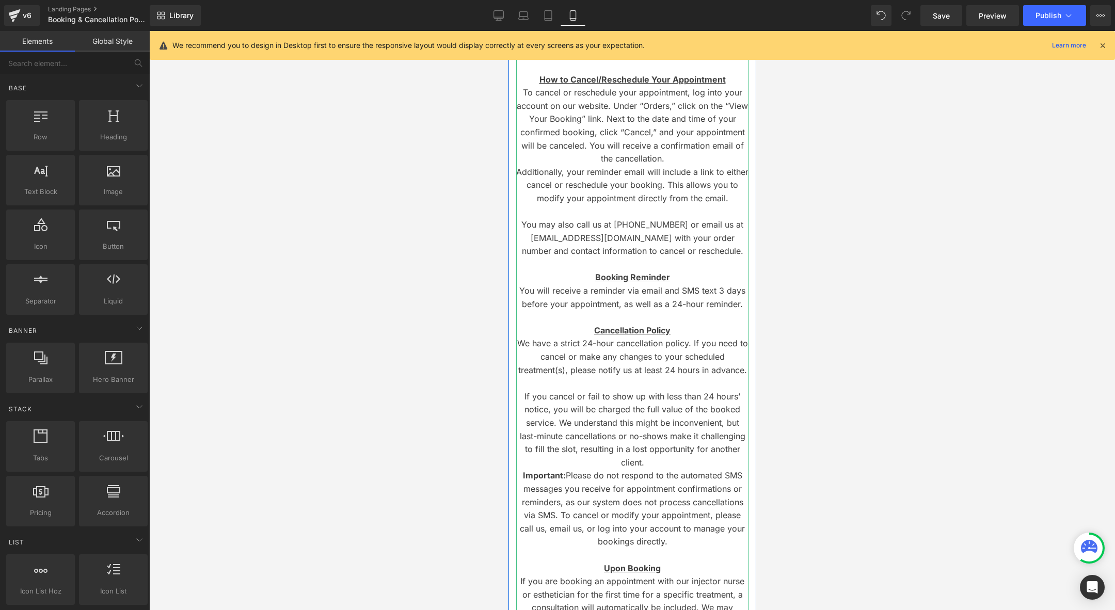
click at [625, 212] on p "Additionally, your reminder email will include a link to either cancel or resch…" at bounding box center [632, 192] width 232 height 53
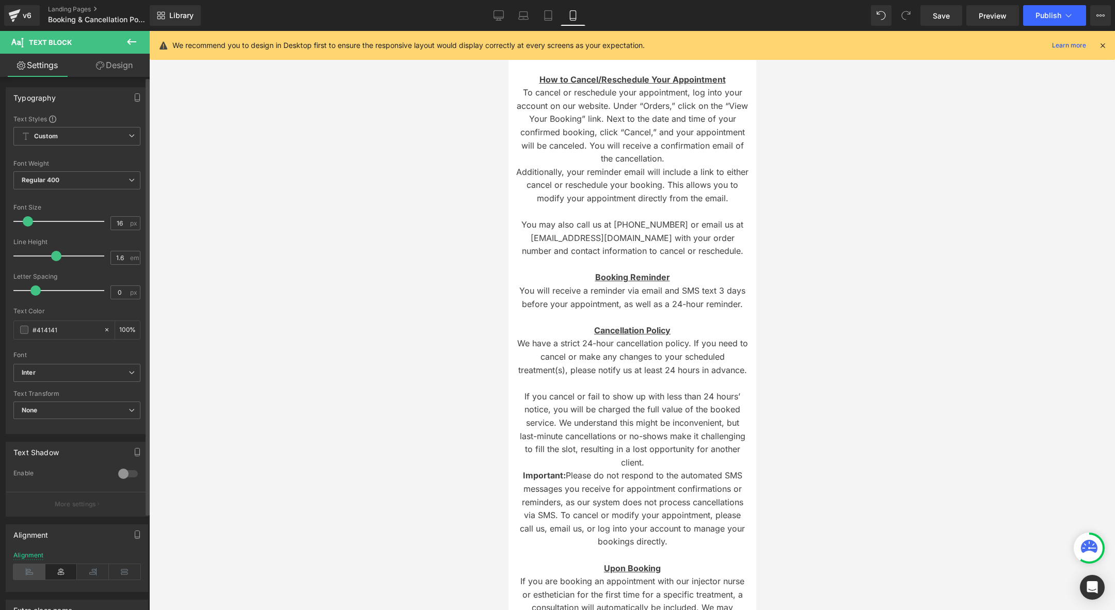
click at [36, 564] on icon at bounding box center [29, 571] width 32 height 15
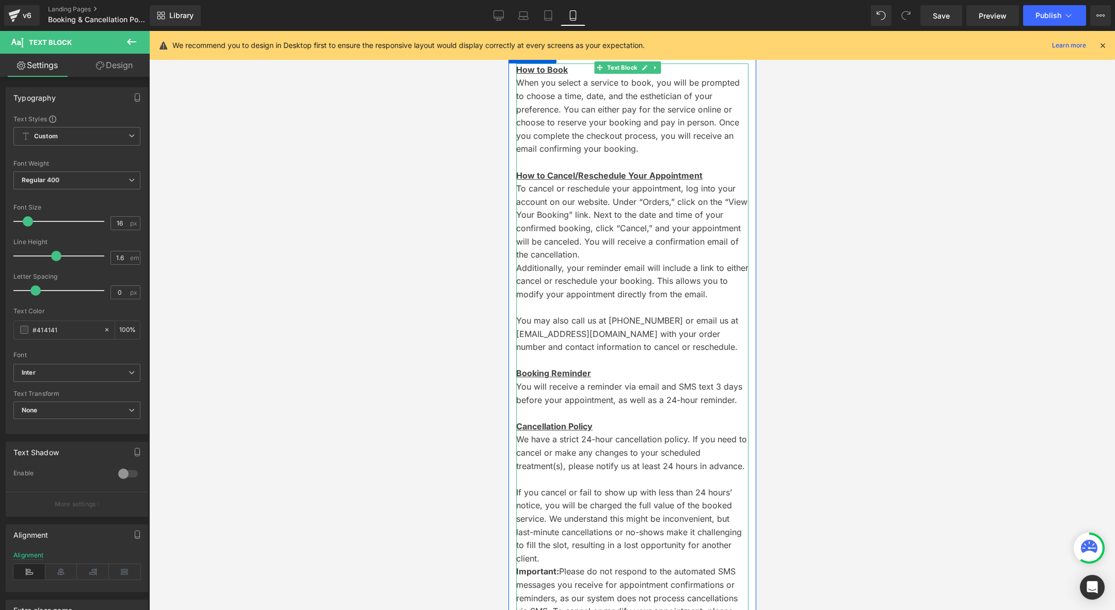
scroll to position [60, 0]
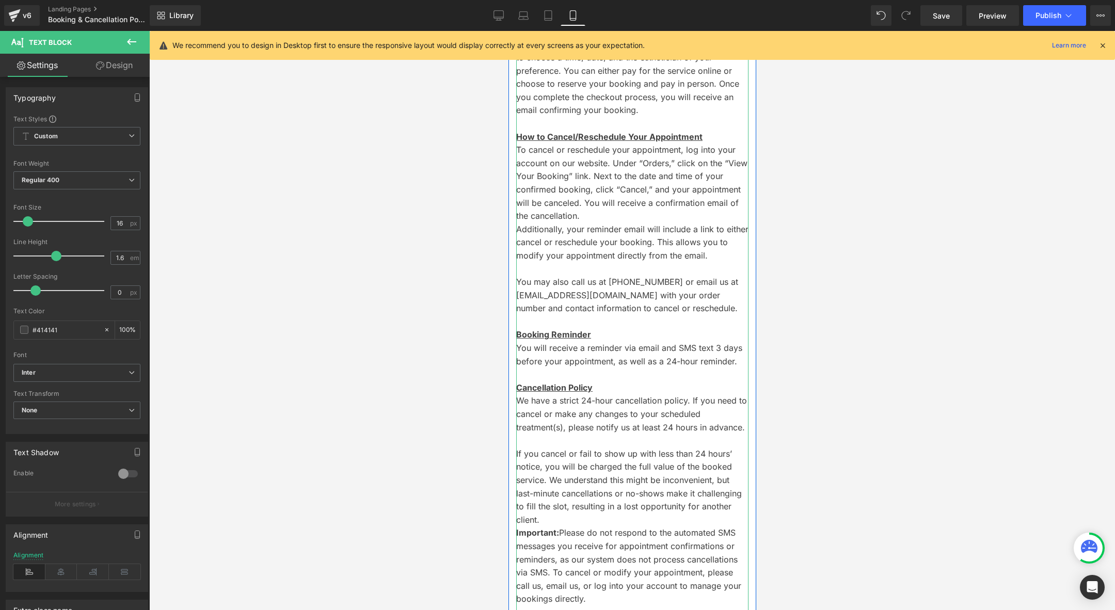
click at [677, 219] on p "To cancel or reschedule your appointment, log into your account on our website.…" at bounding box center [632, 182] width 232 height 79
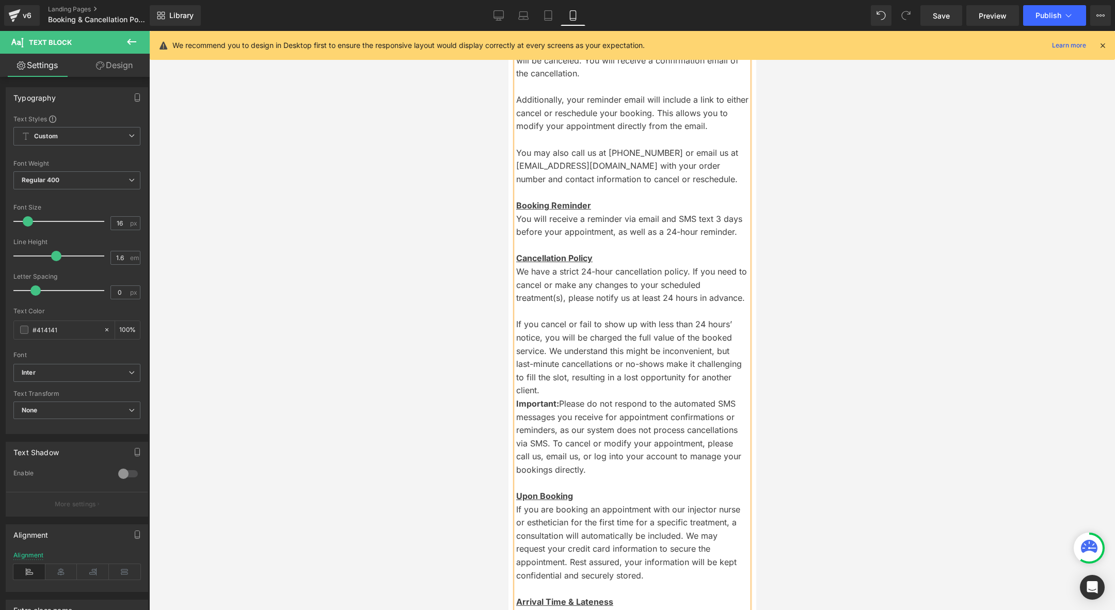
scroll to position [212, 0]
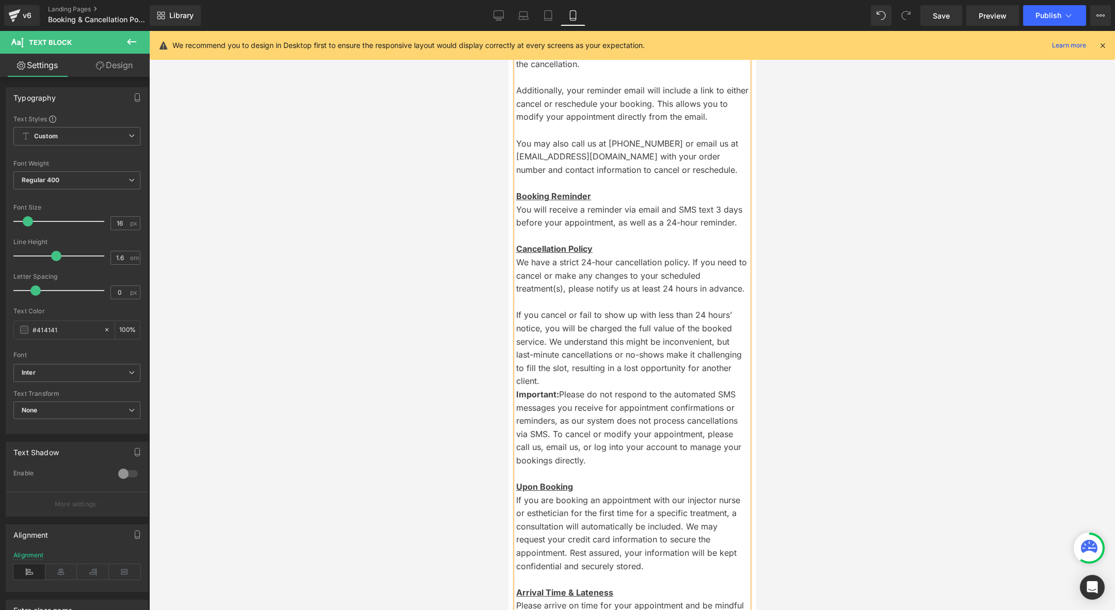
click at [608, 388] on p "If you cancel or fail to show up with less than 24 hours’ notice, you will be c…" at bounding box center [632, 348] width 232 height 79
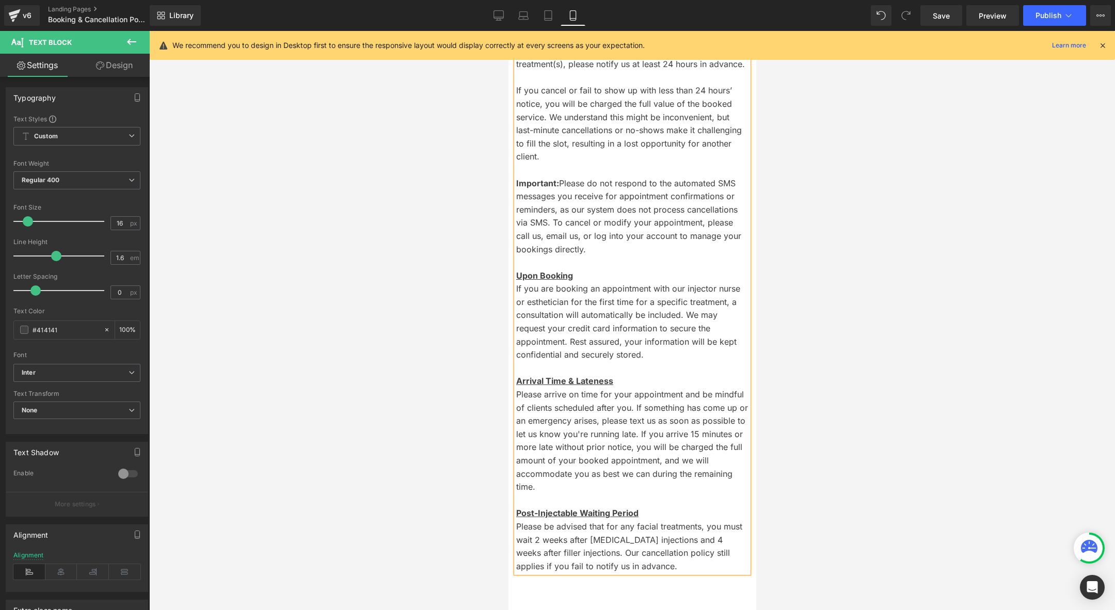
scroll to position [441, 0]
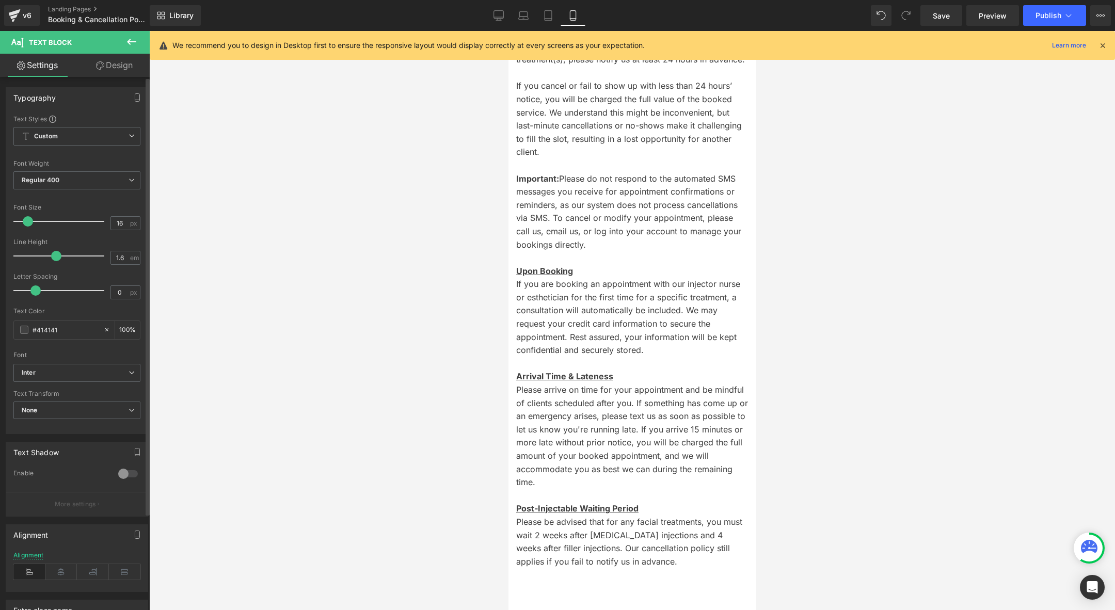
type input "15"
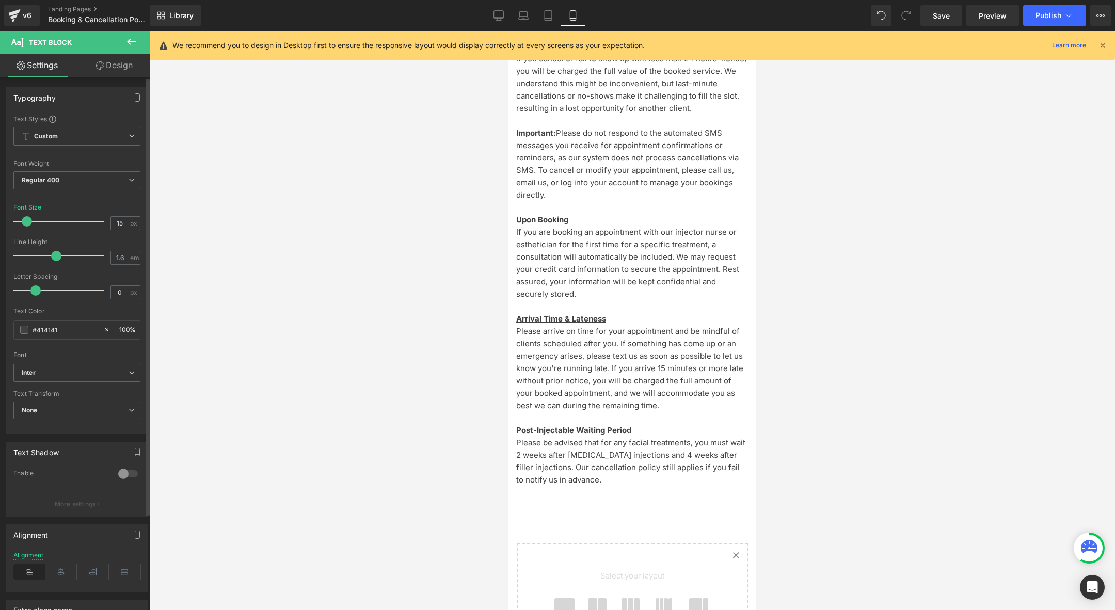
click at [25, 220] on span at bounding box center [27, 221] width 10 height 10
click at [74, 134] on span "Custom Setup Global Style" at bounding box center [76, 136] width 127 height 19
click at [68, 116] on div "Text Styles" at bounding box center [74, 119] width 123 height 8
click at [76, 133] on span "Custom Setup Global Style" at bounding box center [76, 136] width 127 height 19
click at [62, 118] on div "Text Styles" at bounding box center [74, 119] width 123 height 8
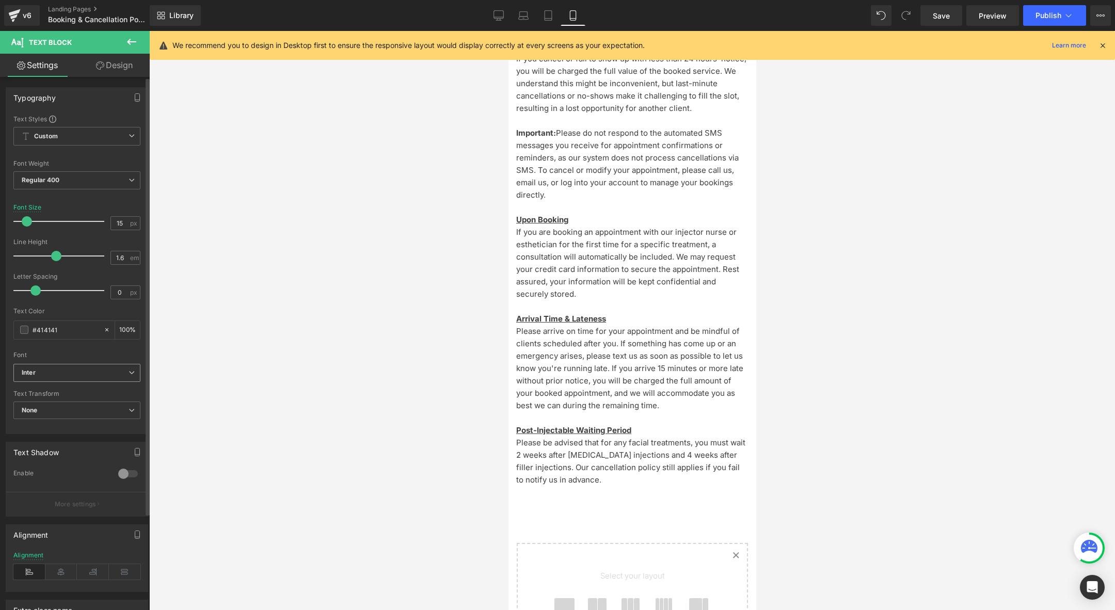
click at [55, 372] on b "Inter" at bounding box center [75, 372] width 107 height 9
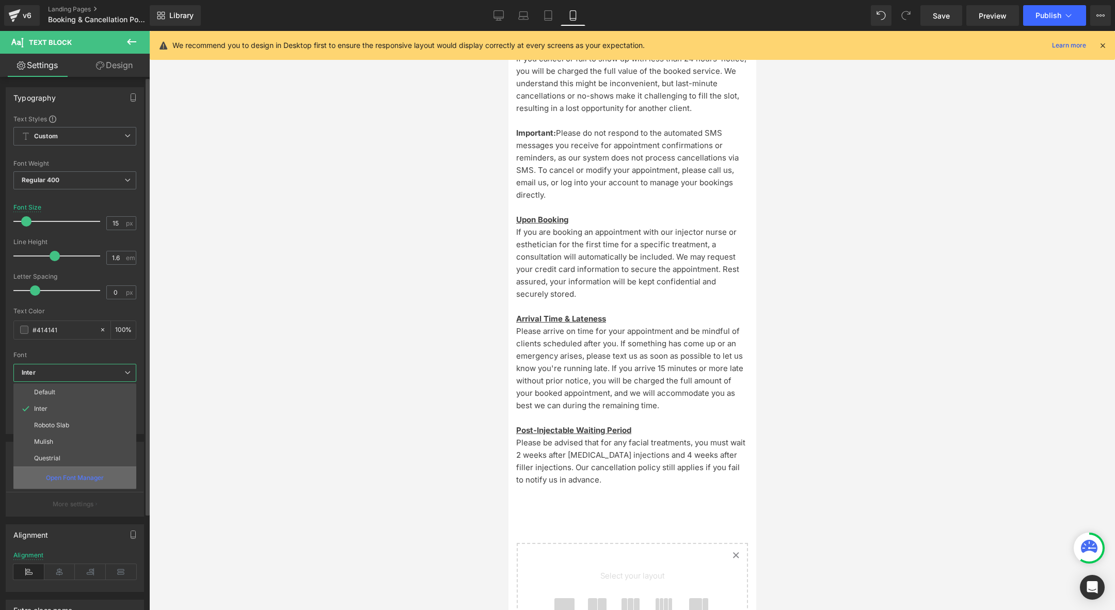
click at [74, 482] on div "Open Font Manager" at bounding box center [74, 477] width 123 height 22
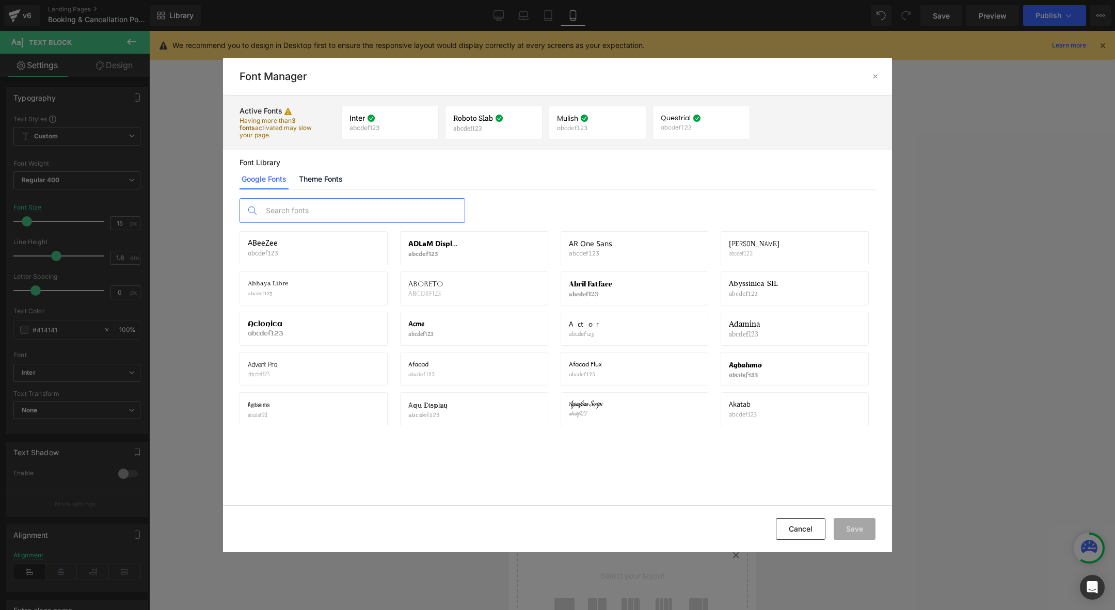
click at [328, 207] on input "text" at bounding box center [363, 211] width 204 height 24
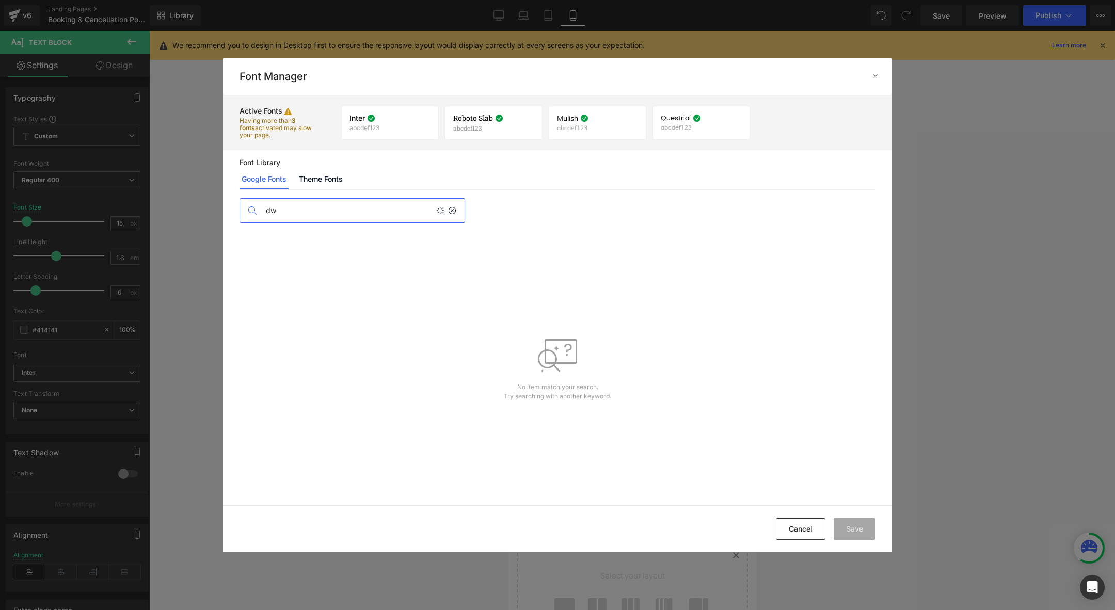
type input "d"
type input "wix"
click at [536, 249] on p at bounding box center [531, 248] width 17 height 17
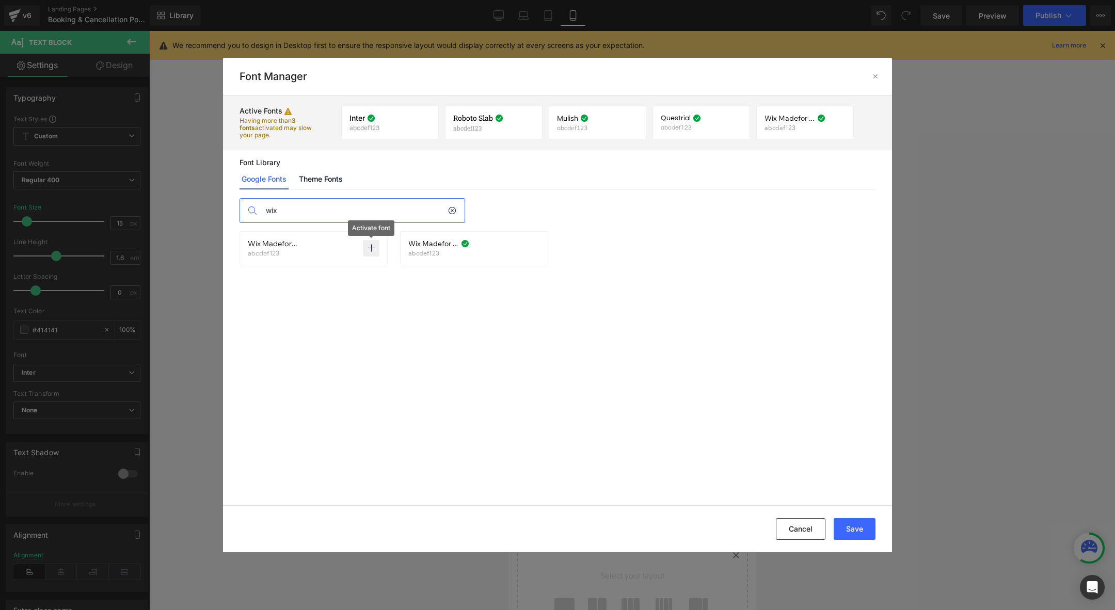
click at [376, 246] on p at bounding box center [371, 248] width 17 height 17
click at [696, 116] on icon at bounding box center [697, 118] width 8 height 8
click at [735, 122] on icon at bounding box center [733, 123] width 8 height 8
click at [422, 121] on icon at bounding box center [422, 123] width 8 height 8
click at [854, 525] on button "Save" at bounding box center [854, 529] width 42 height 22
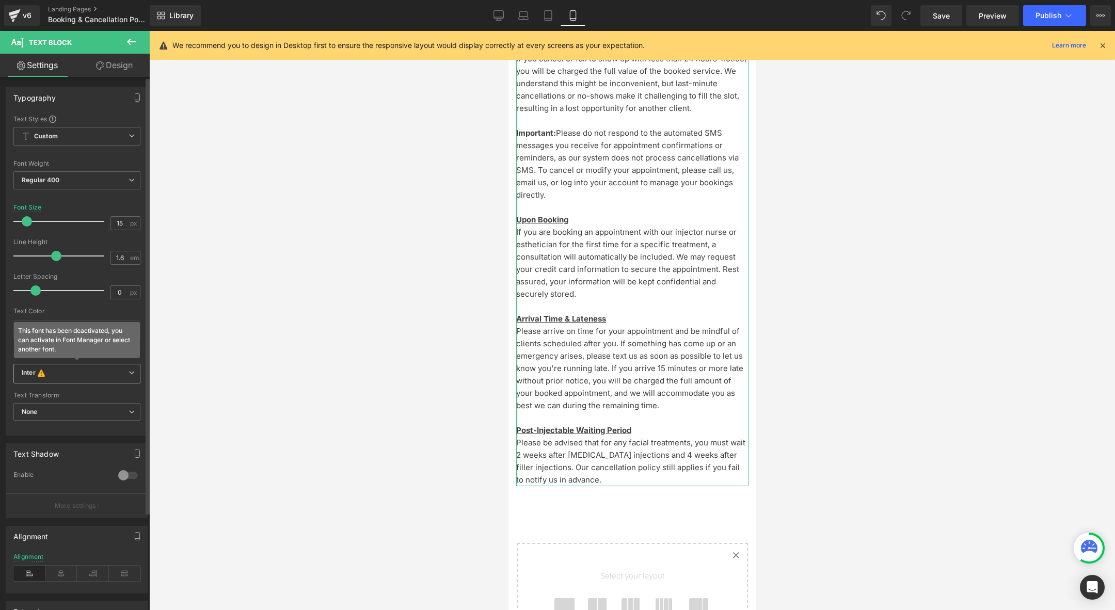
click at [73, 370] on b "Inter This font has been deactivated, you can activate in Font Manager or selec…" at bounding box center [75, 373] width 107 height 10
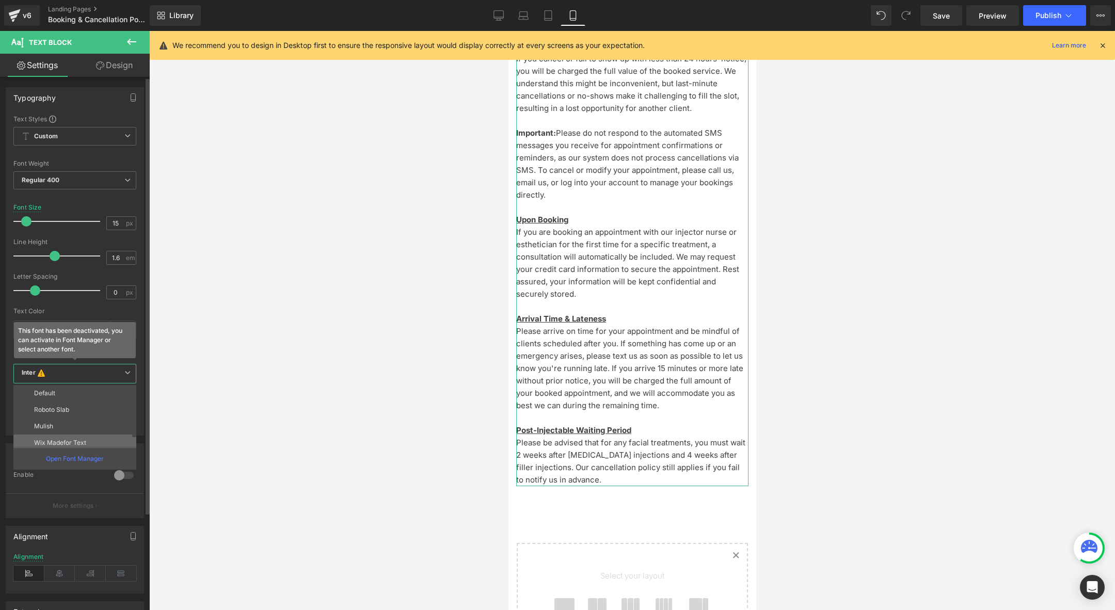
click at [69, 436] on li "Wix Madefor Text" at bounding box center [76, 442] width 127 height 17
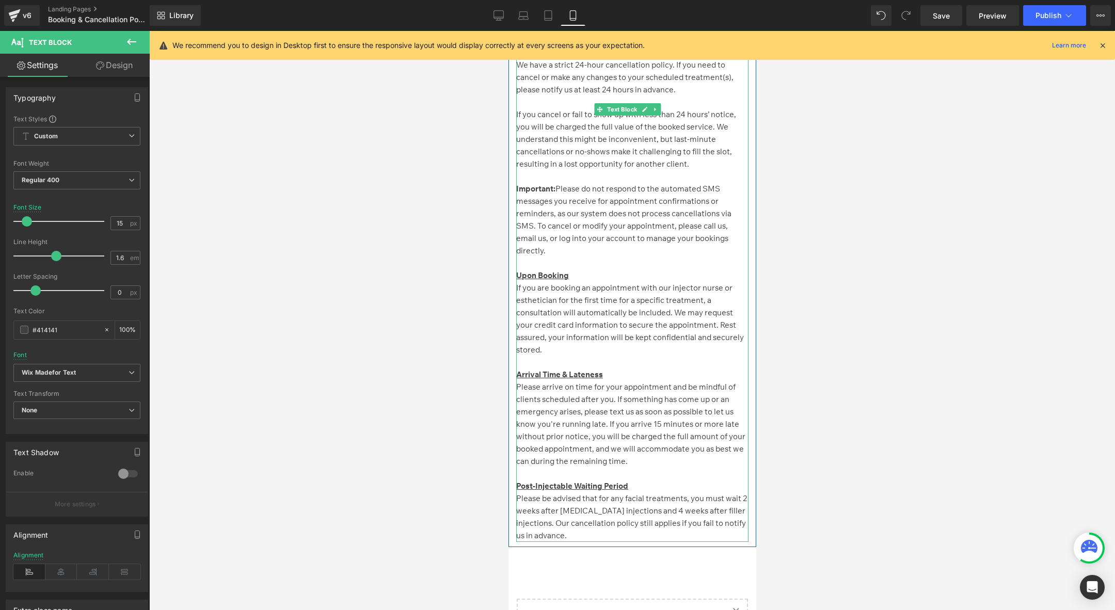
scroll to position [0, 0]
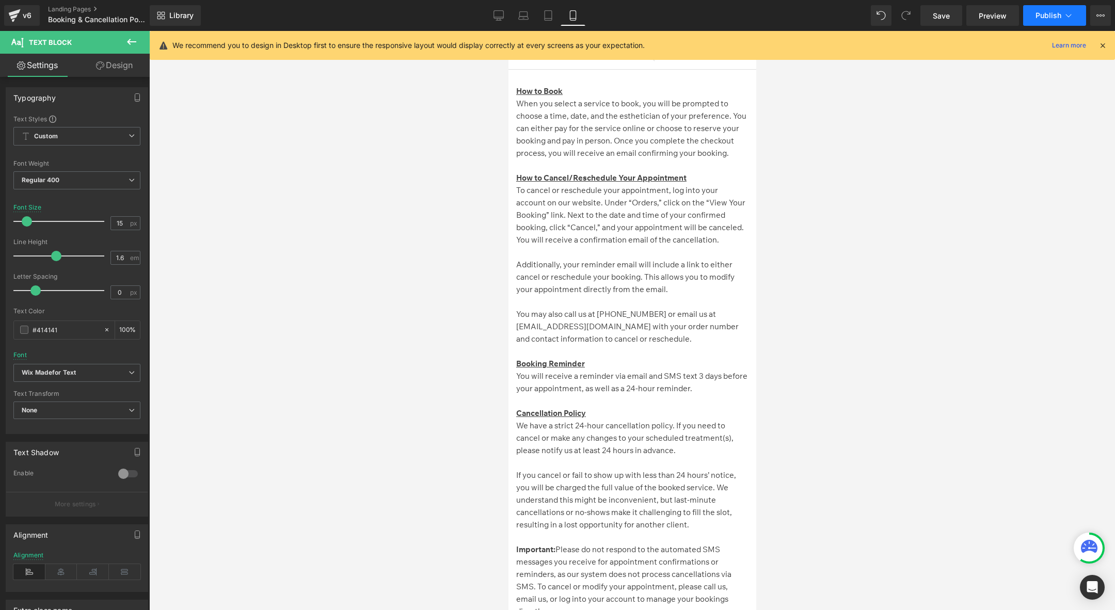
click at [1054, 11] on span "Publish" at bounding box center [1048, 15] width 26 height 8
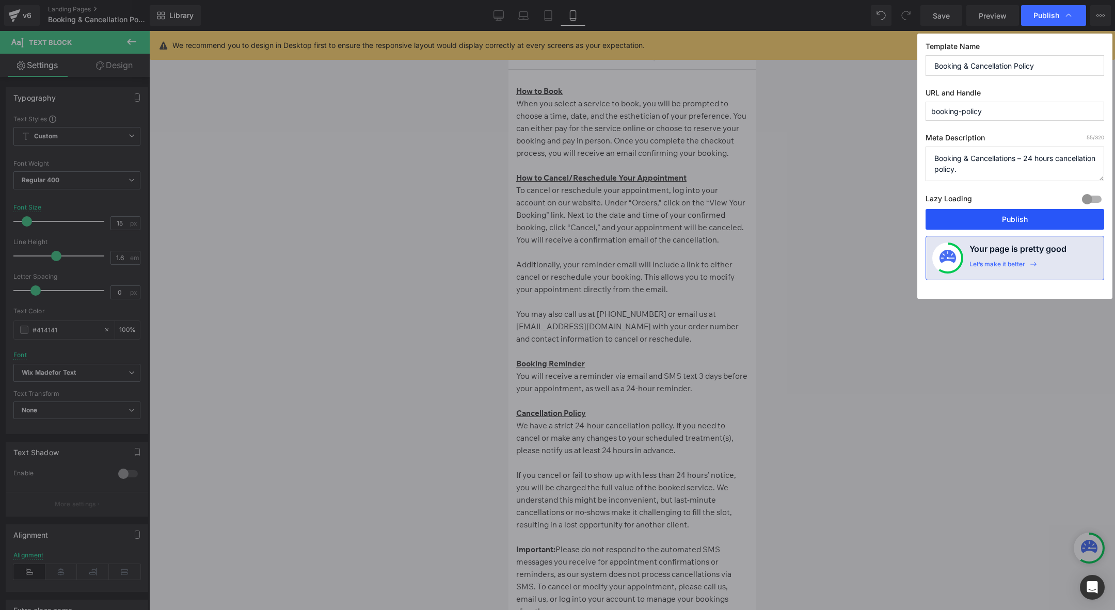
click at [976, 211] on button "Publish" at bounding box center [1014, 219] width 179 height 21
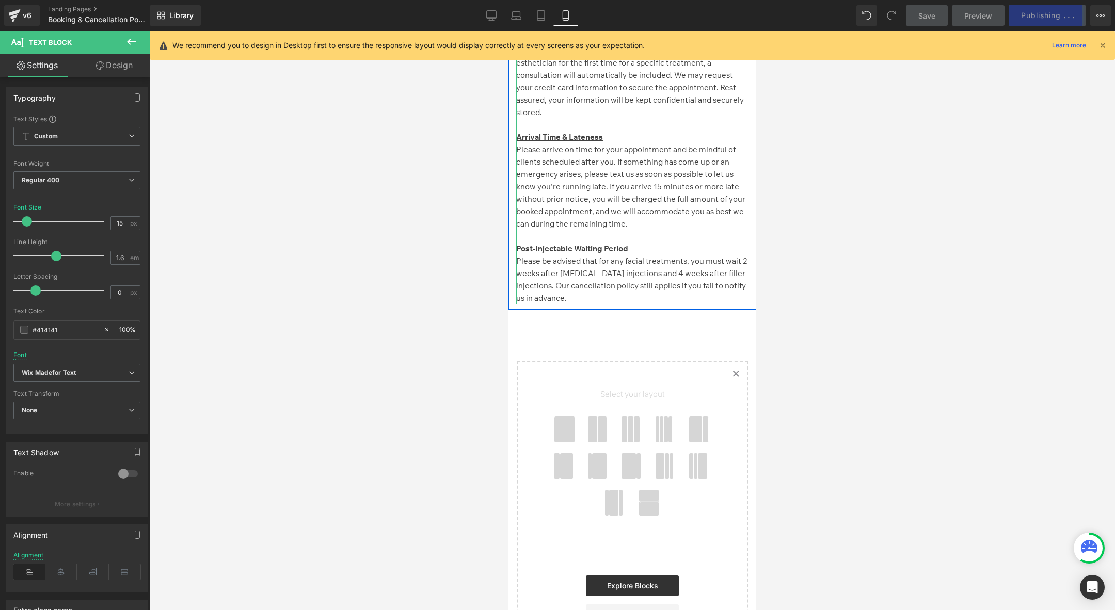
scroll to position [604, 0]
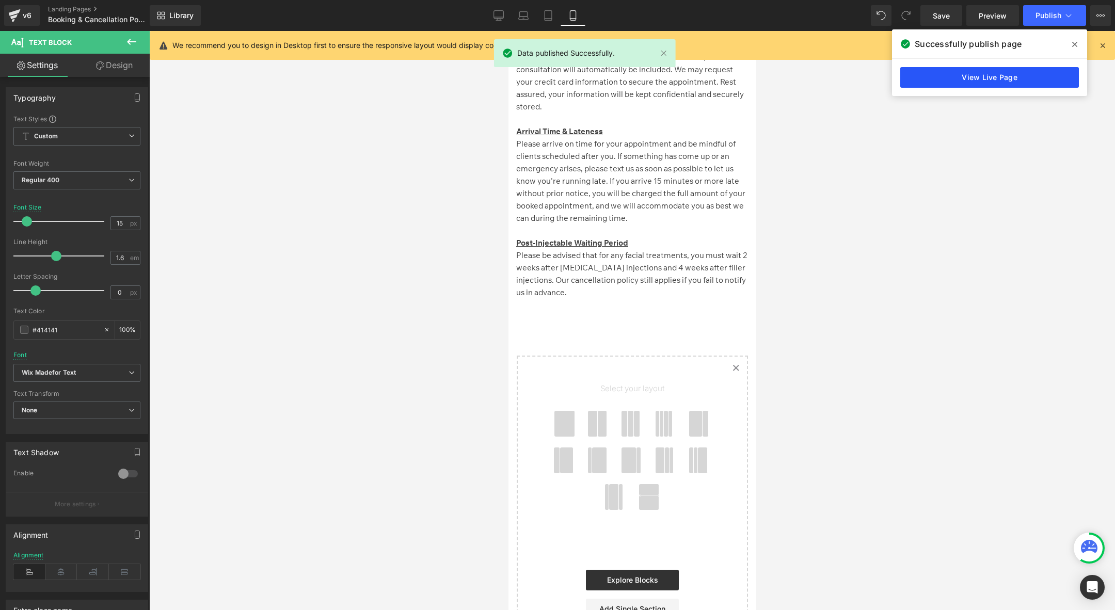
click at [987, 78] on link "View Live Page" at bounding box center [989, 77] width 179 height 21
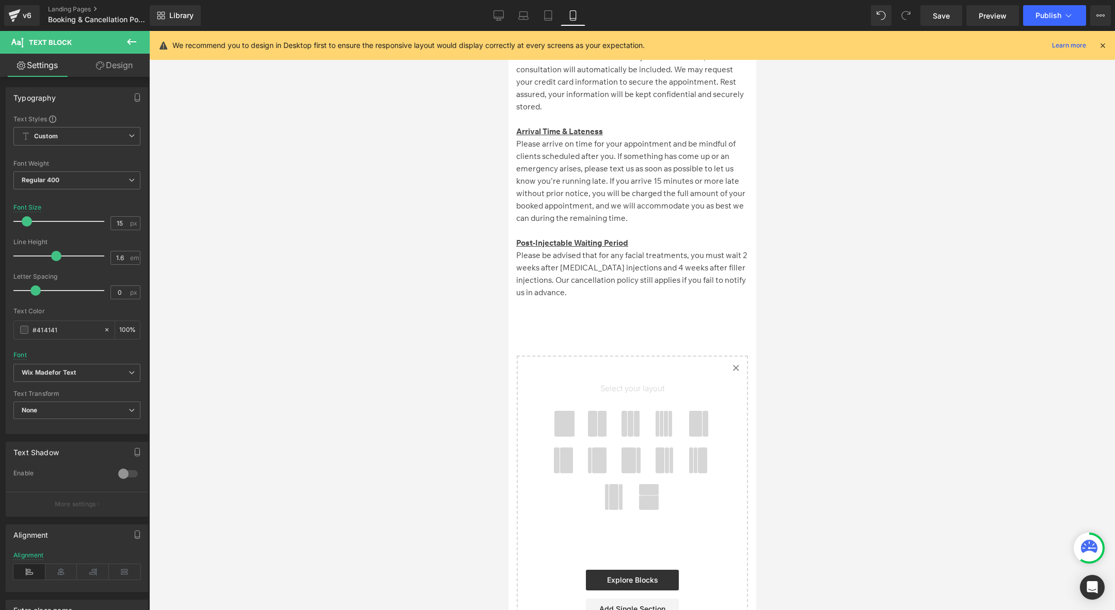
click at [482, 14] on div "Library Mobile Desktop Laptop Tablet Mobile Save Preview Publish Scheduled View…" at bounding box center [632, 15] width 965 height 21
click at [491, 14] on link "Desktop" at bounding box center [498, 15] width 25 height 21
type input "16"
type input "100"
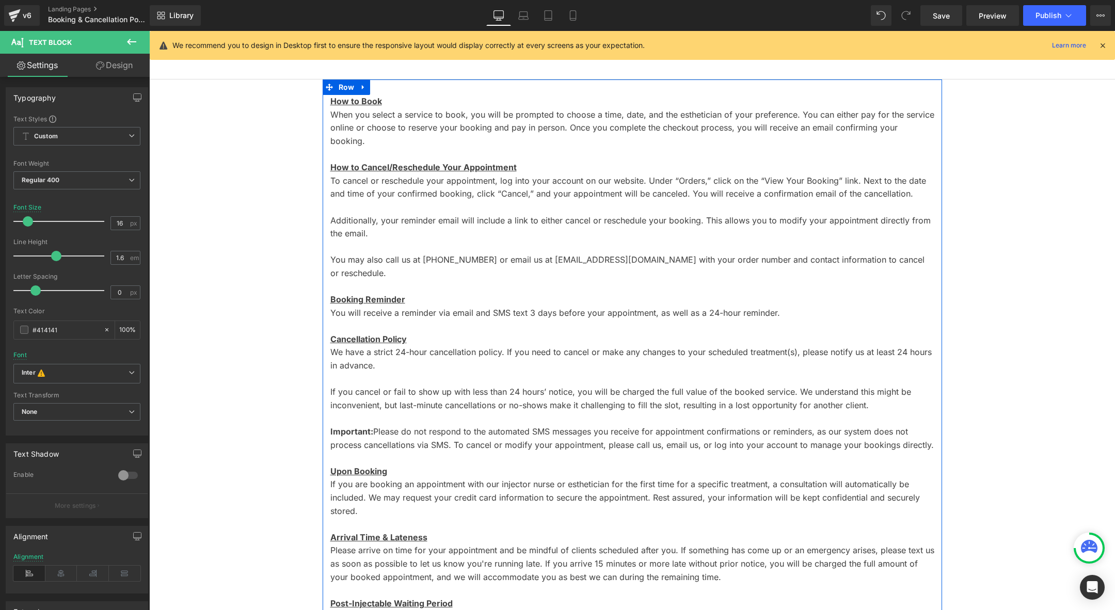
click at [323, 167] on div "How to Book When you select a service to book, you will be prompted to choose a…" at bounding box center [632, 365] width 619 height 541
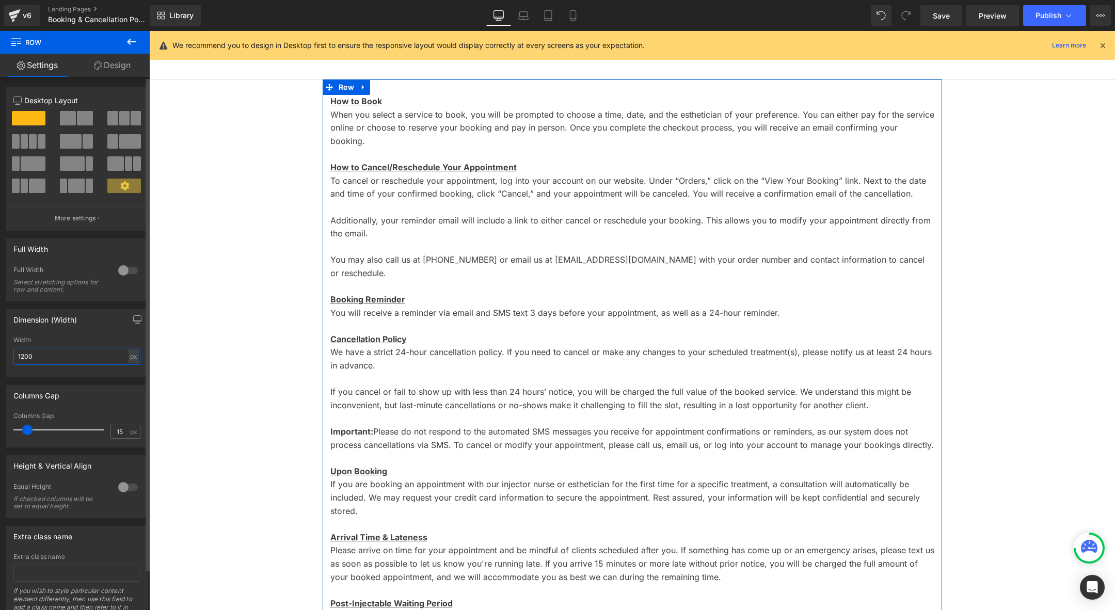
click at [51, 352] on input "1200" at bounding box center [76, 356] width 127 height 17
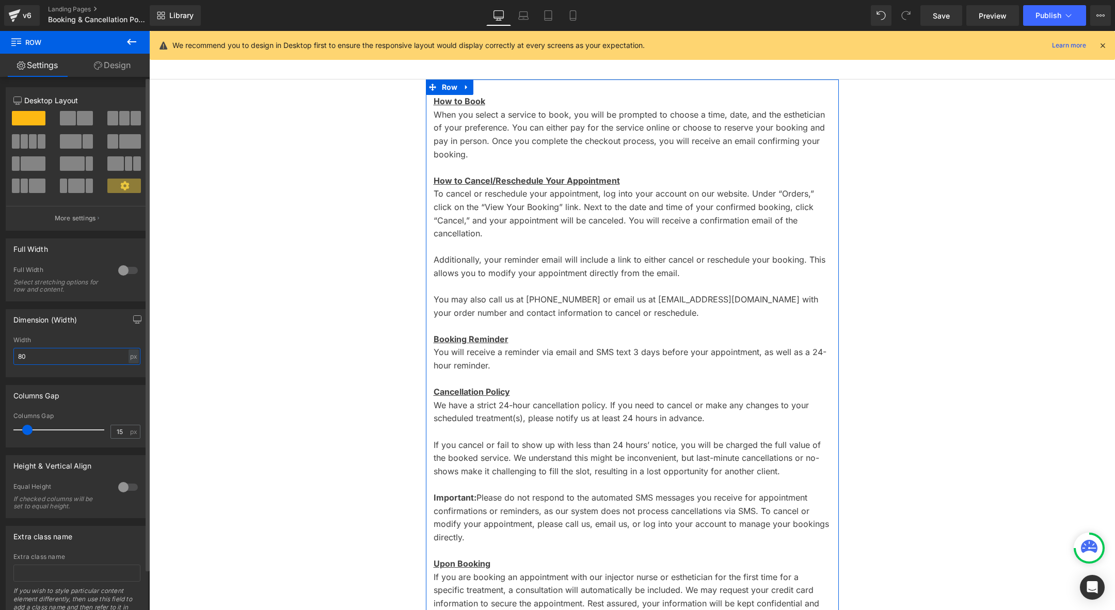
type input "8"
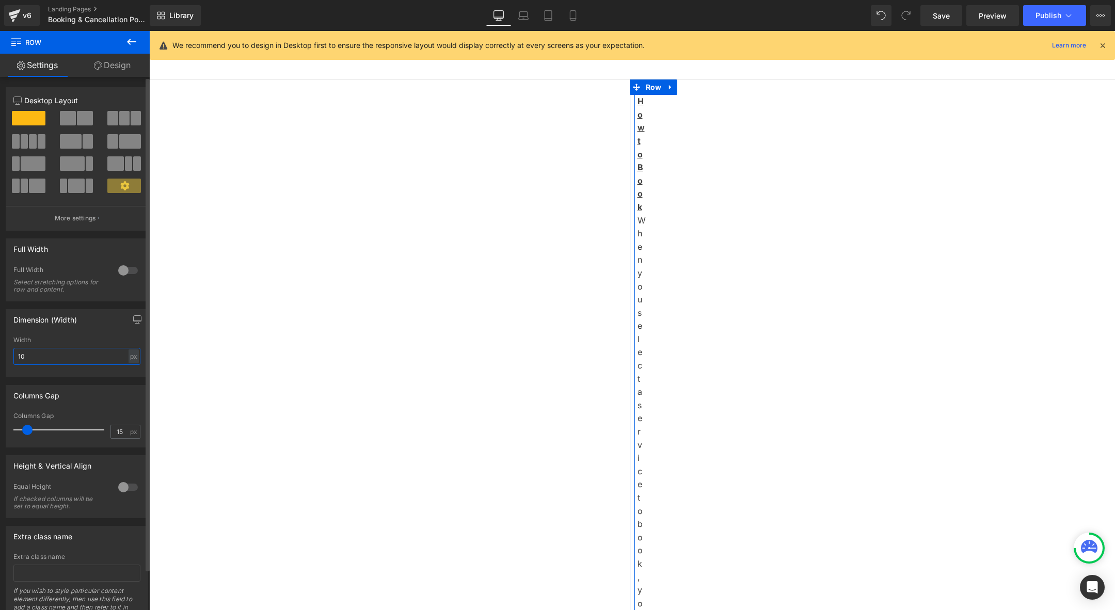
type input "1"
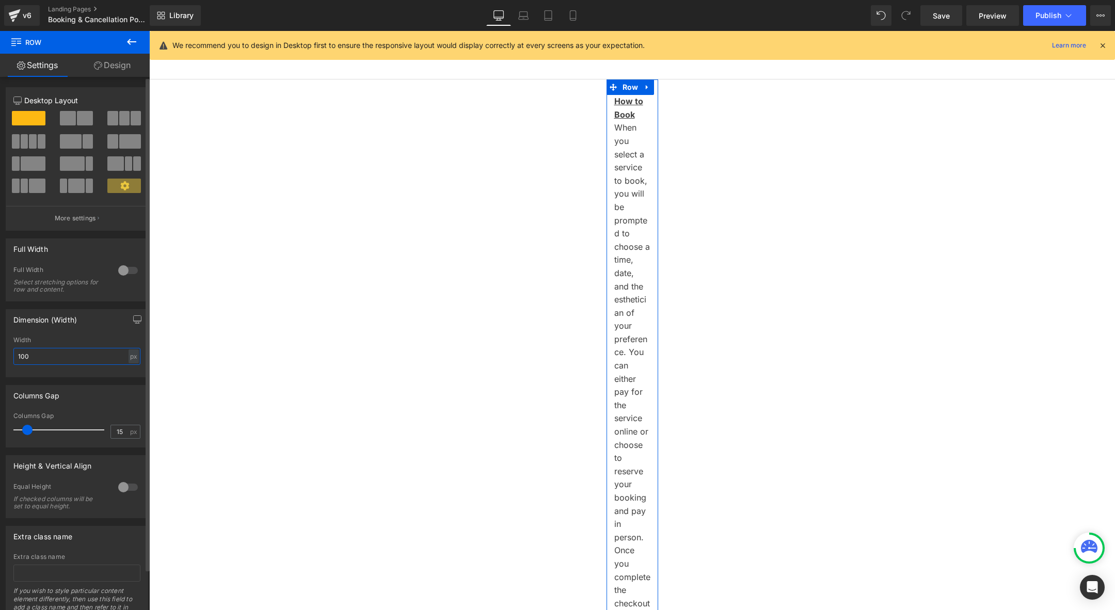
type input "1000"
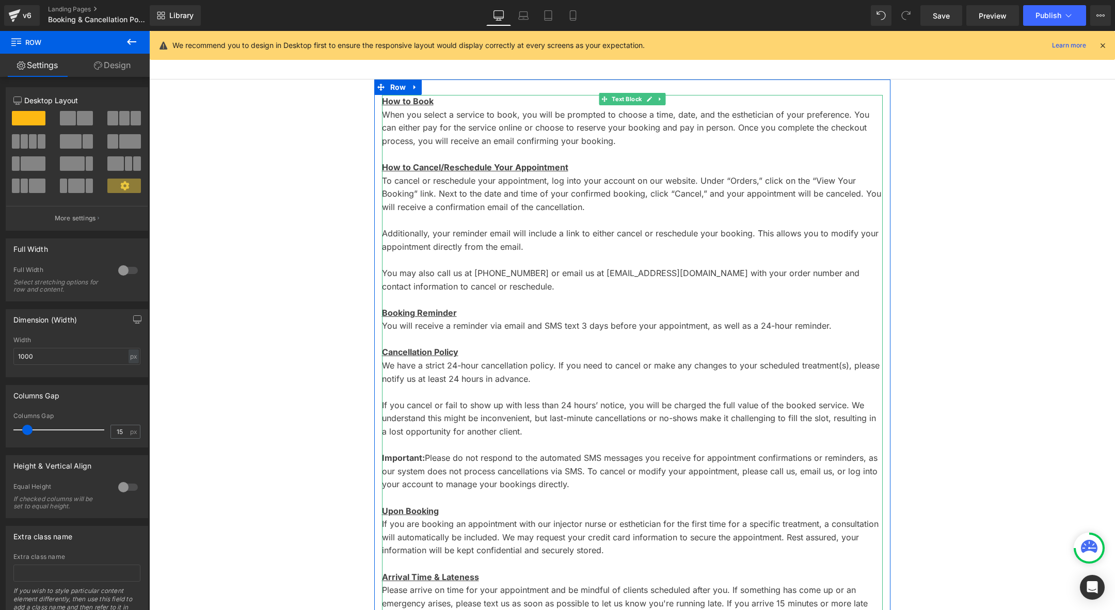
click at [444, 262] on p "Additionally, your reminder email will include a link to either cancel or resch…" at bounding box center [632, 247] width 501 height 40
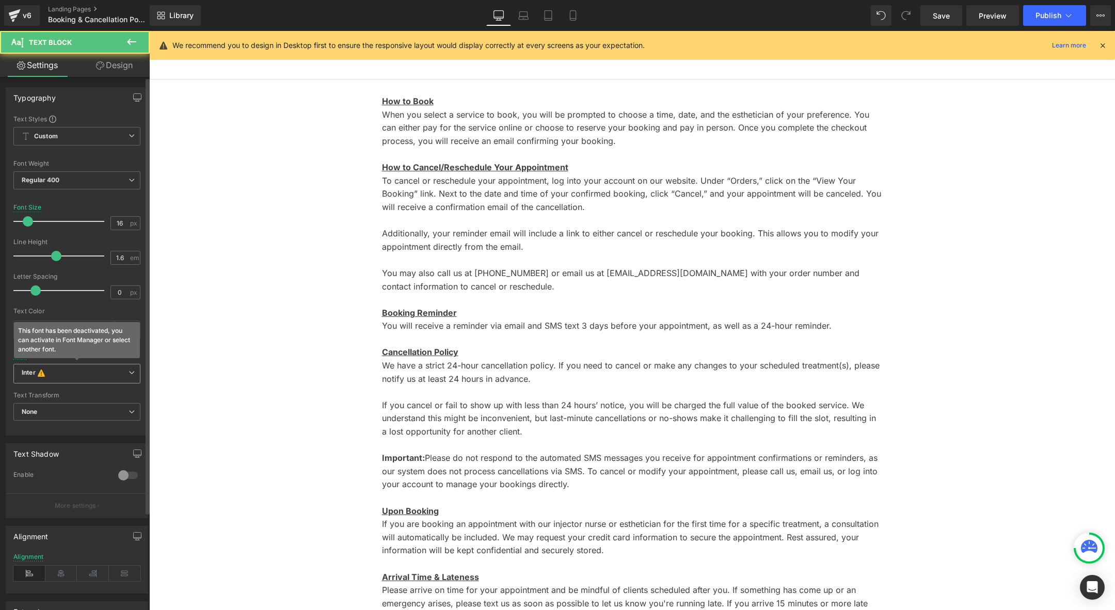
click at [88, 384] on div "Inter This font has been deactivated, you can activate in Font Manager or selec…" at bounding box center [76, 376] width 127 height 25
click at [88, 374] on b "Inter This font has been deactivated, you can activate in Font Manager or selec…" at bounding box center [75, 373] width 107 height 10
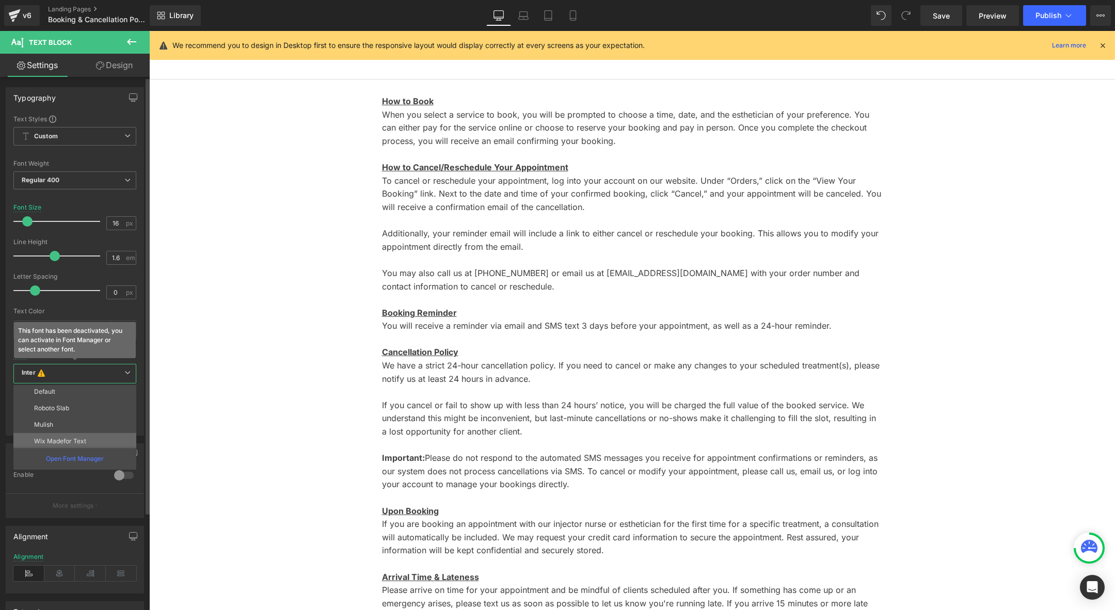
scroll to position [15, 0]
click at [75, 424] on p "Wix Madefor Text" at bounding box center [60, 427] width 52 height 7
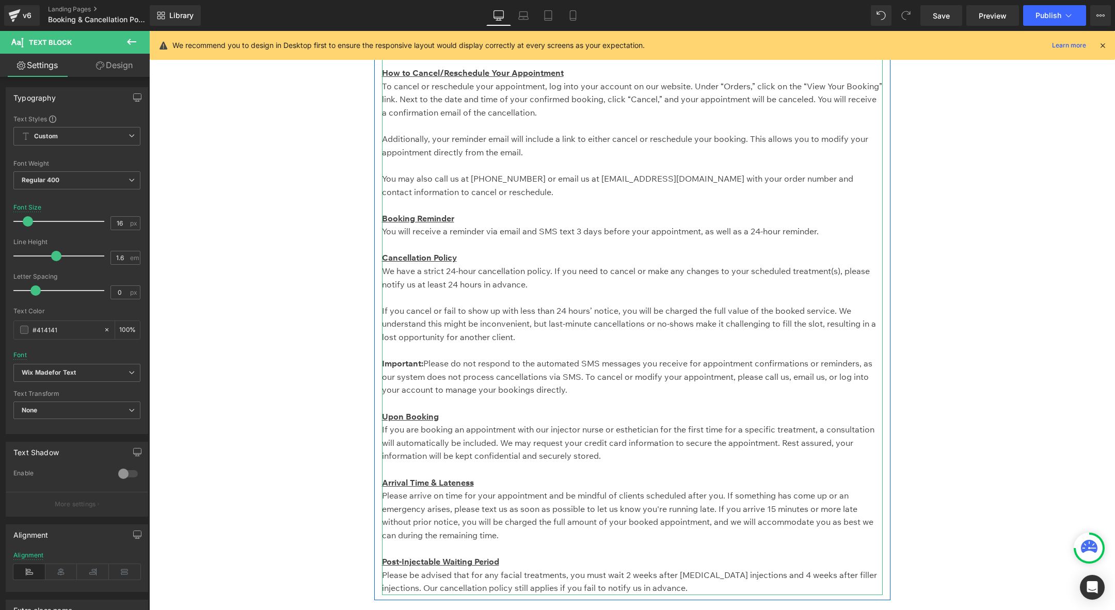
scroll to position [95, 0]
click at [661, 339] on p "If you cancel or fail to show up with less than 24 hours’ notice, you will be c…" at bounding box center [632, 329] width 501 height 53
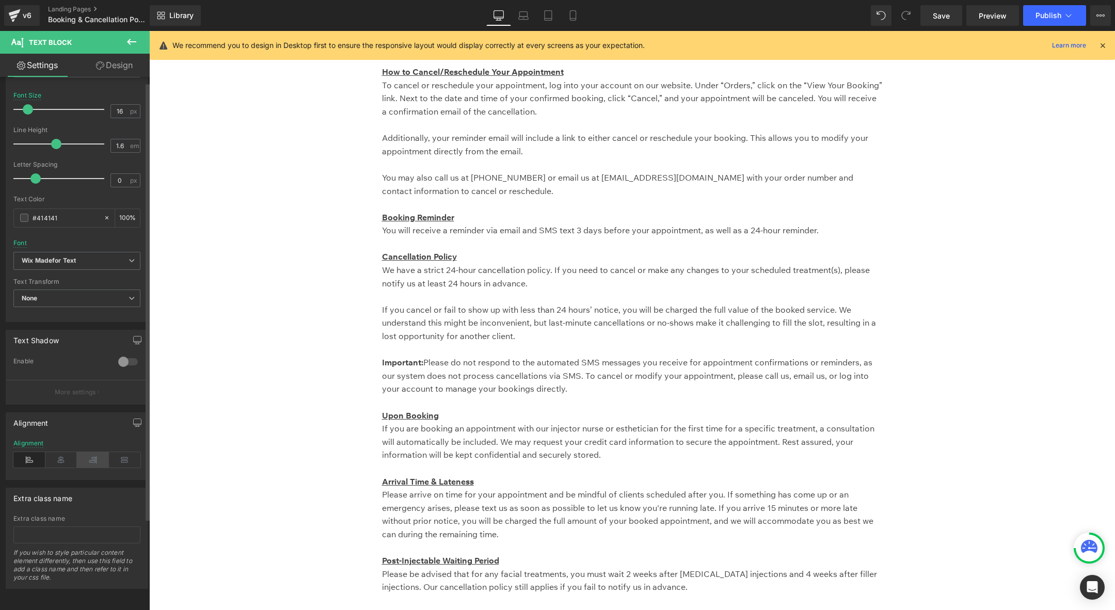
scroll to position [118, 0]
click at [19, 209] on div "#414141" at bounding box center [58, 218] width 89 height 18
click at [35, 212] on input "#414141" at bounding box center [66, 217] width 66 height 11
click at [33, 212] on input "#414141" at bounding box center [66, 217] width 66 height 11
click at [30, 211] on div "#414141" at bounding box center [58, 218] width 89 height 18
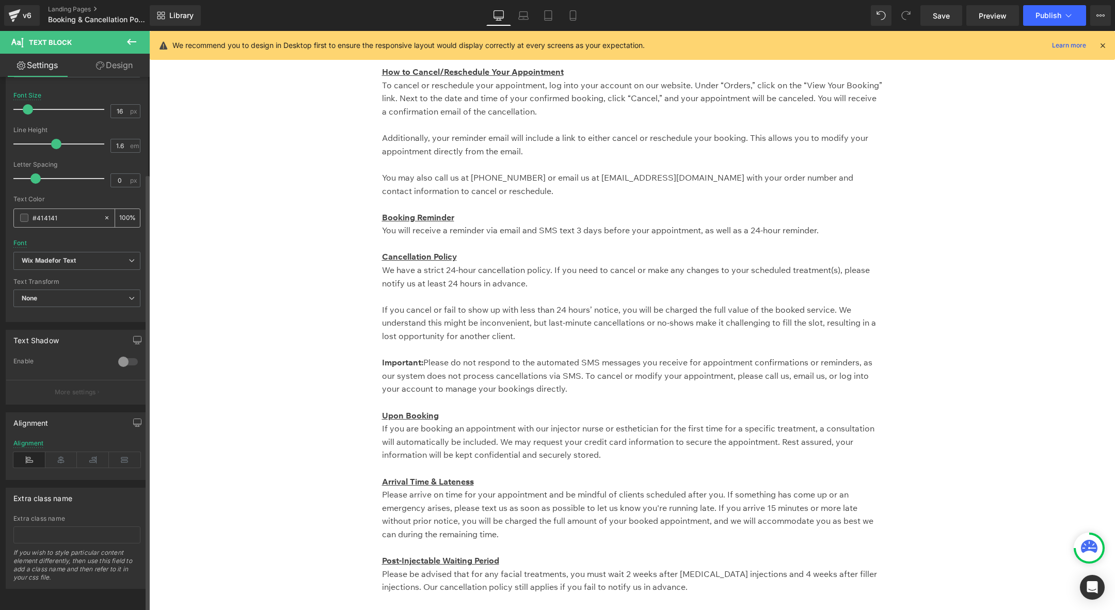
click at [28, 210] on div "#414141" at bounding box center [58, 218] width 89 height 18
click at [21, 214] on span at bounding box center [24, 218] width 8 height 8
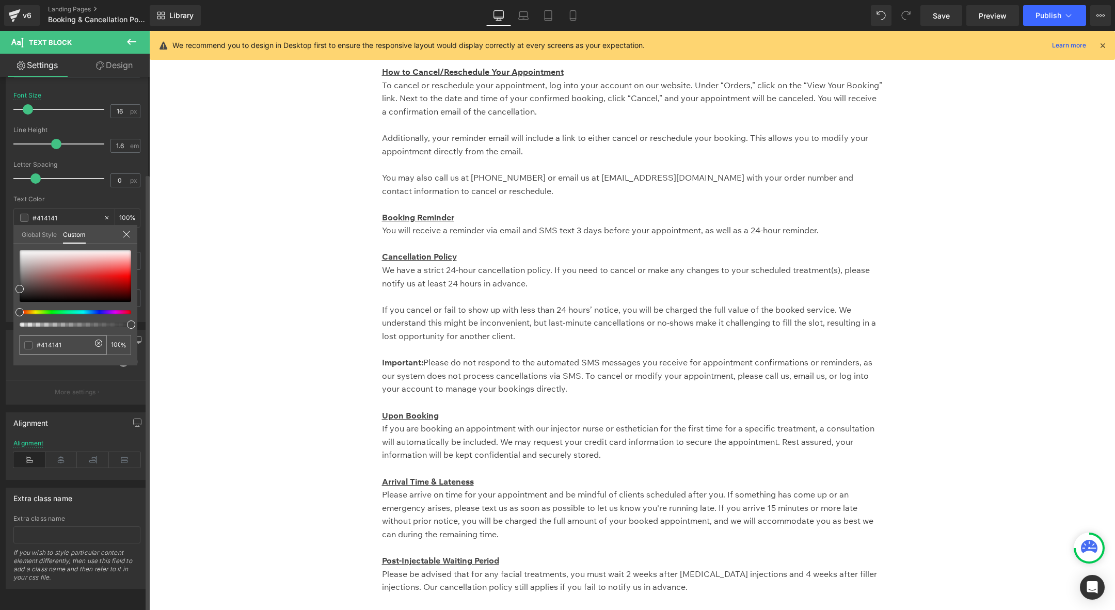
click at [75, 346] on input "#414141" at bounding box center [64, 345] width 55 height 11
type input "#41414"
type input "0"
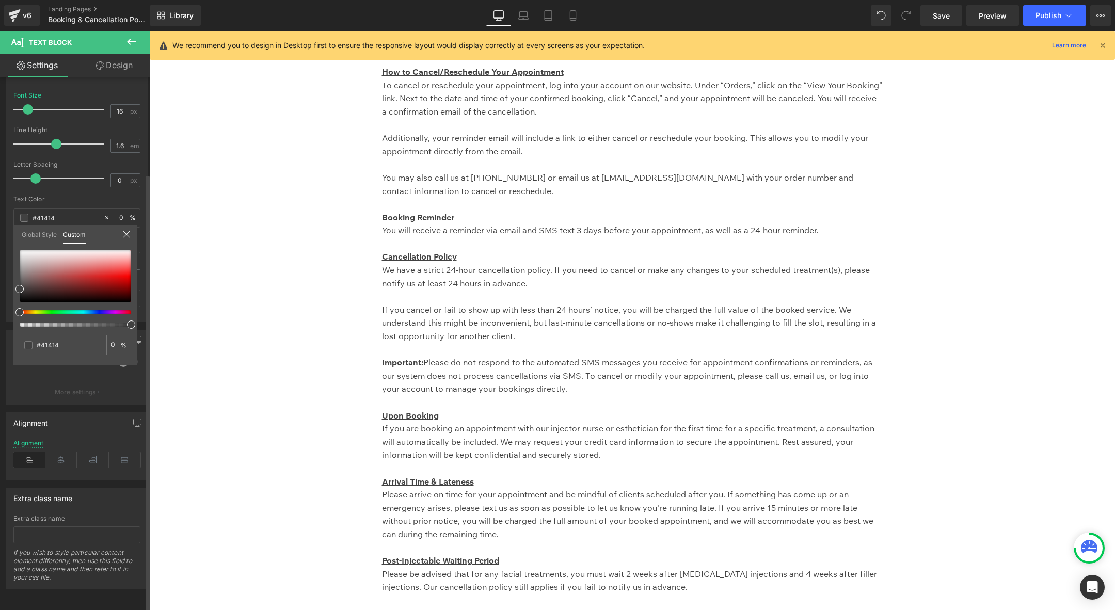
type input "#4141"
type input "7"
type input "#414"
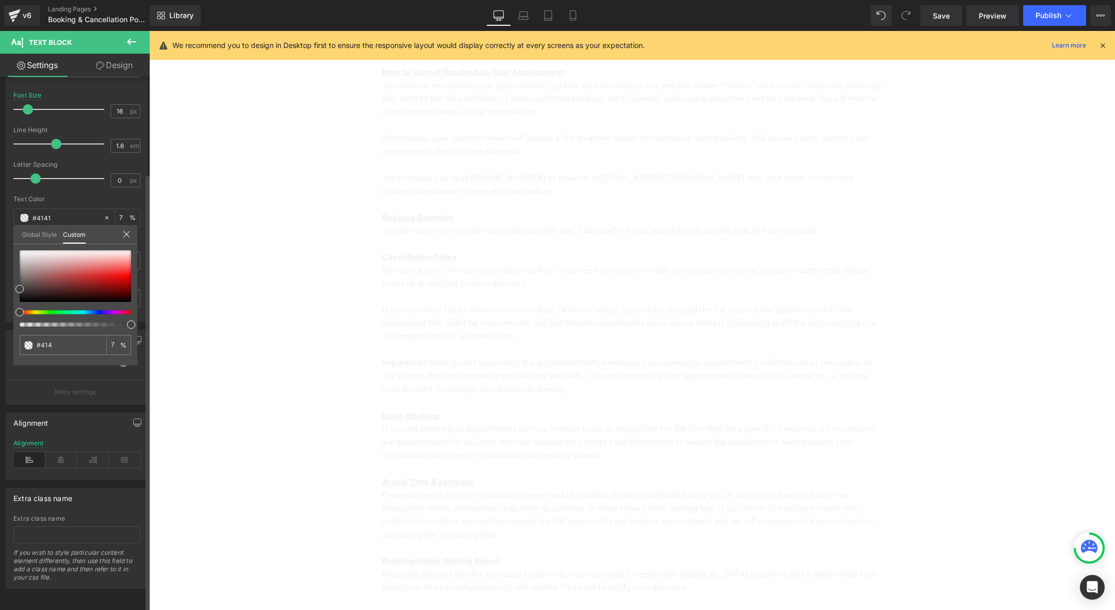
type input "#414"
type input "100"
type input "#41"
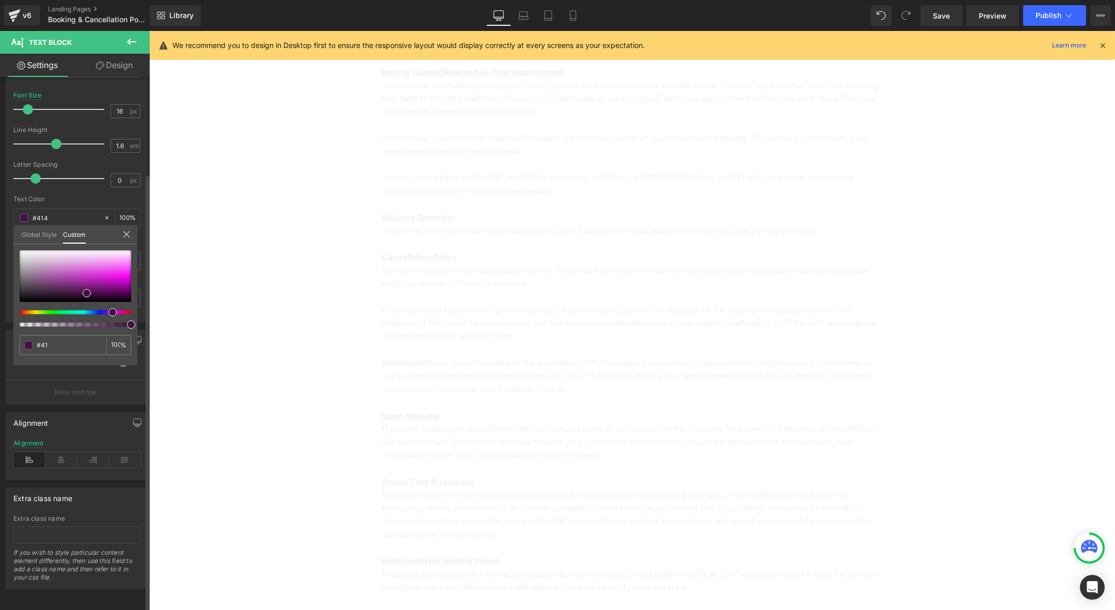
type input "0"
type input "#4"
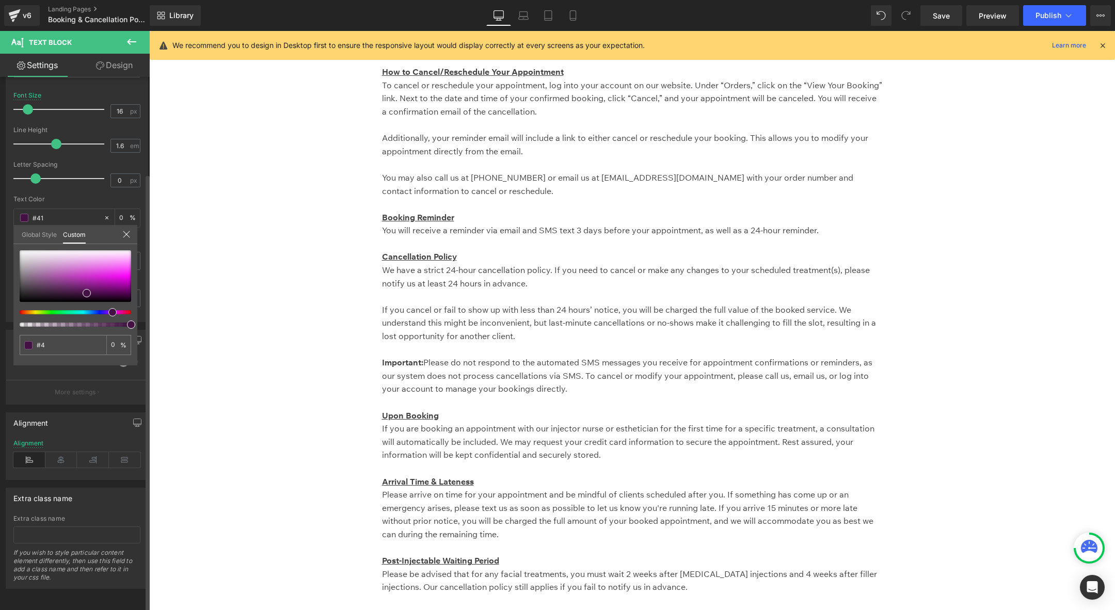
type input "#4"
type input "#"
type input "#1"
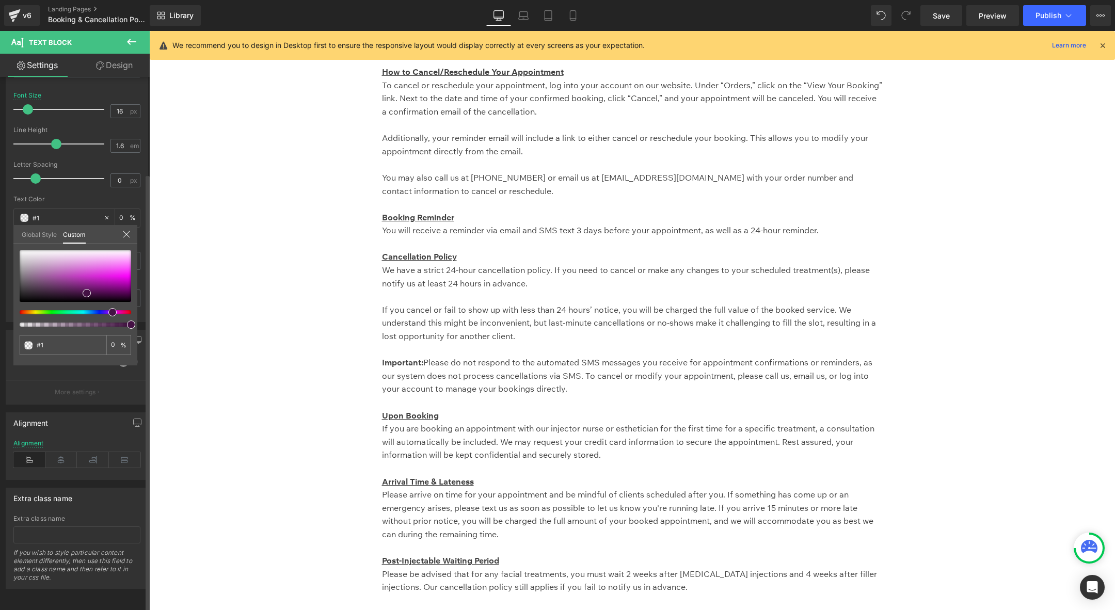
type input "#1d"
type input "#1"
type input "#1c"
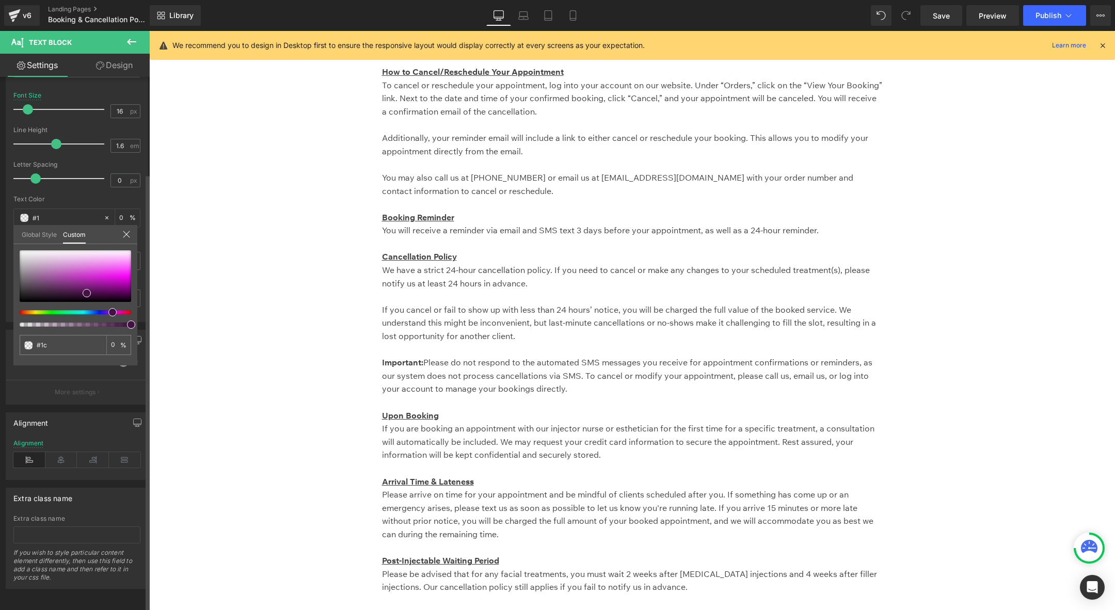
type input "#1c"
type input "#1c1"
type input "100"
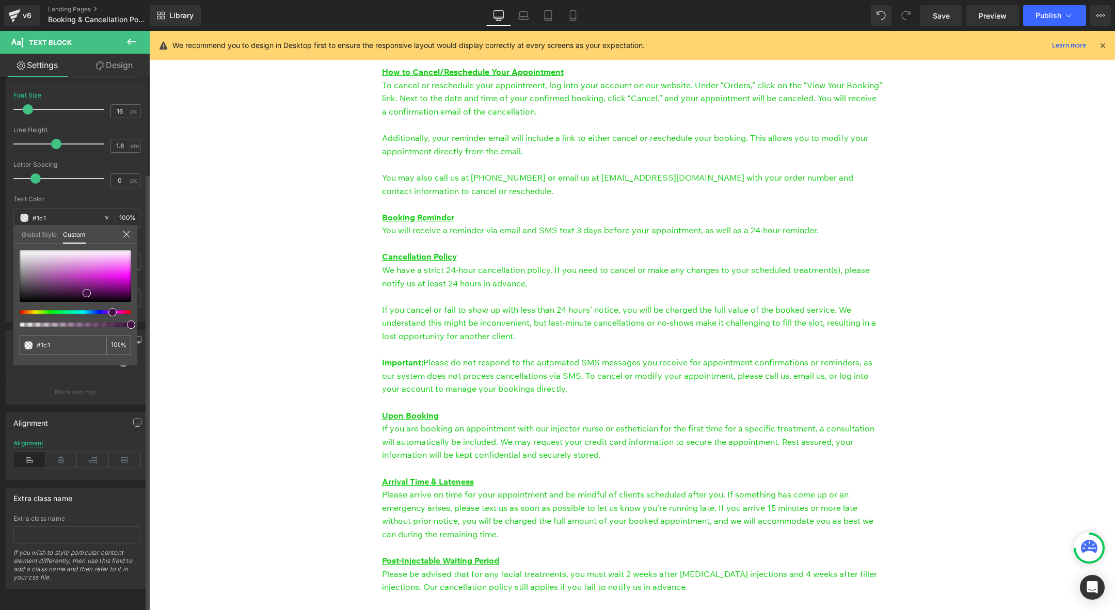
type input "#1c1c"
type input "80"
type input "#1c1c1"
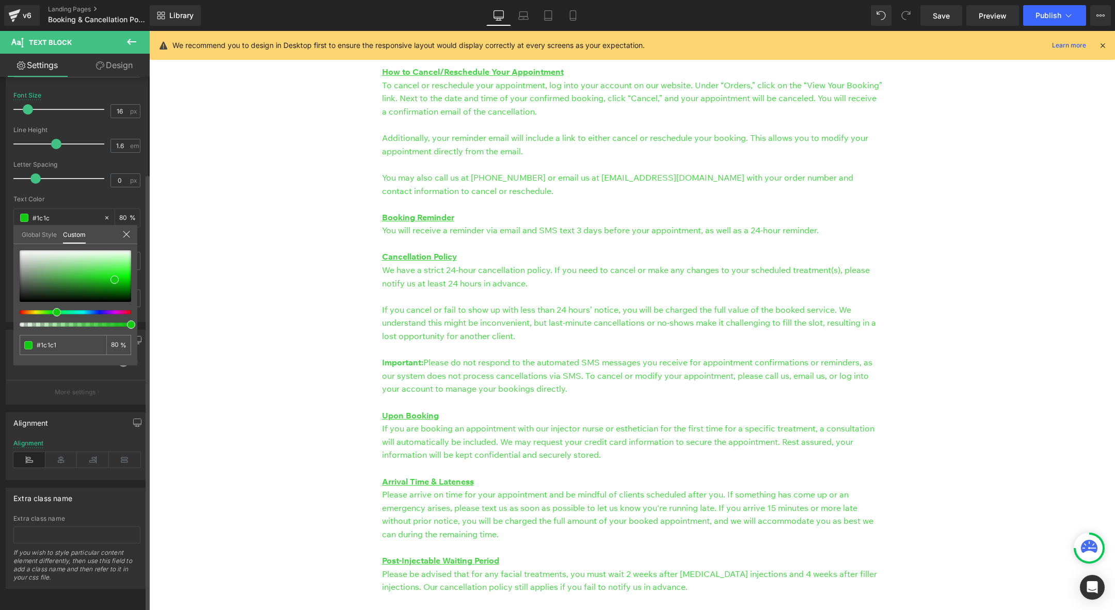
type input "#1c1c1"
type input "0"
type input "#1c1c1c"
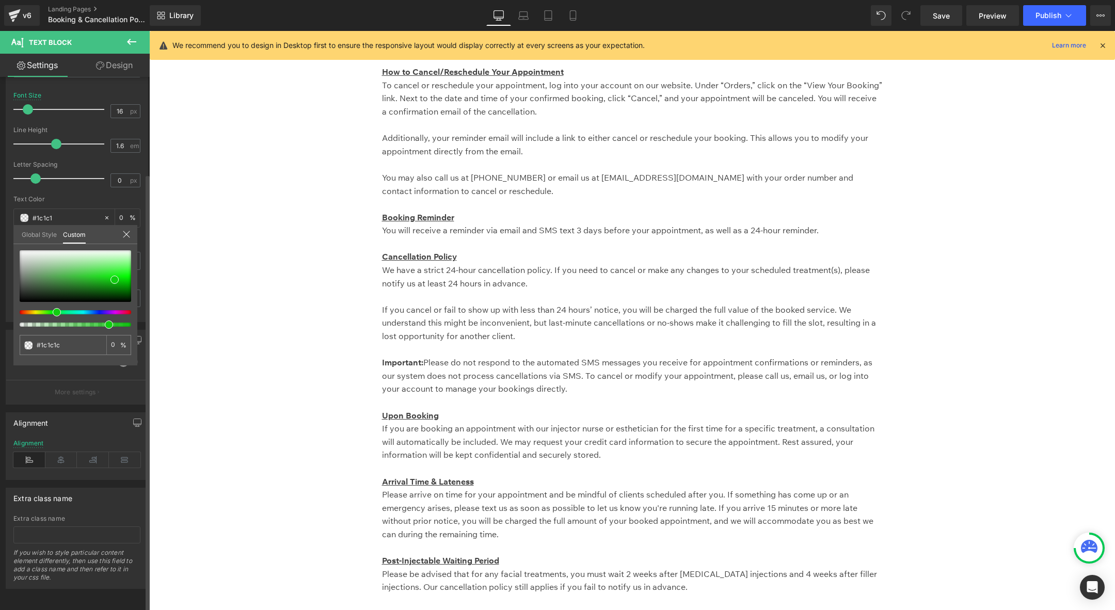
type input "#1c1c1c"
type input "100"
type input "#1c1c1c"
click at [571, 20] on icon at bounding box center [573, 16] width 6 height 10
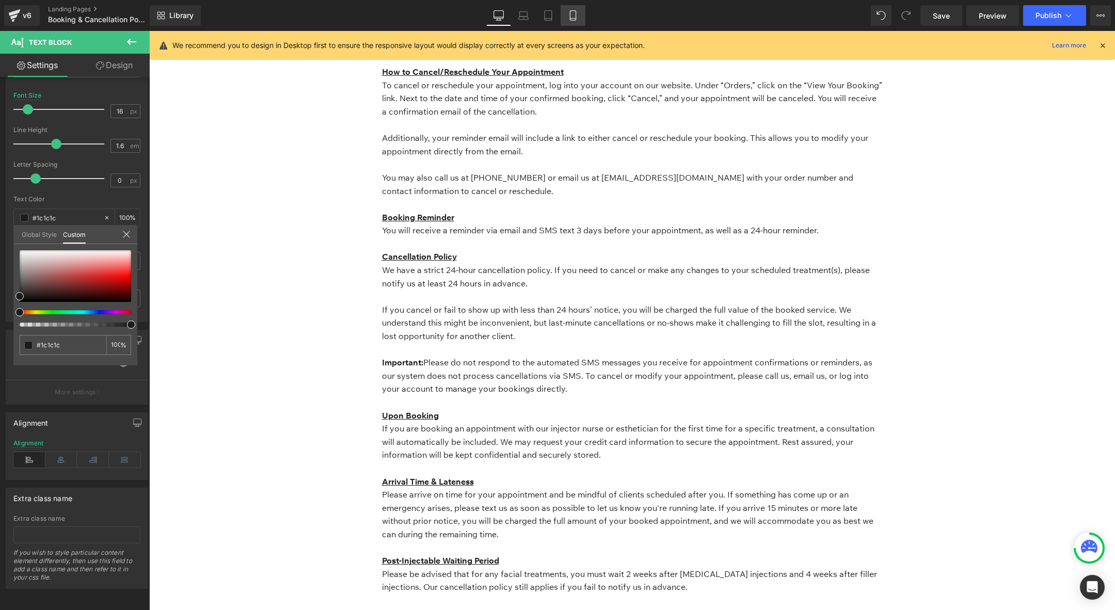
type input "15"
type input "100"
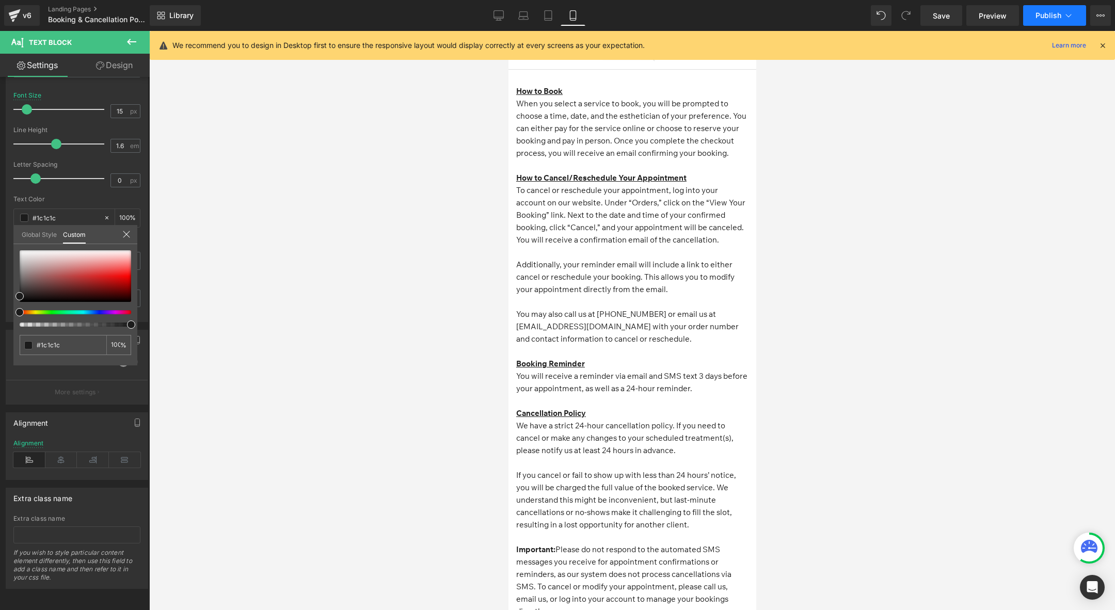
click at [1038, 18] on span "Publish" at bounding box center [1048, 15] width 26 height 8
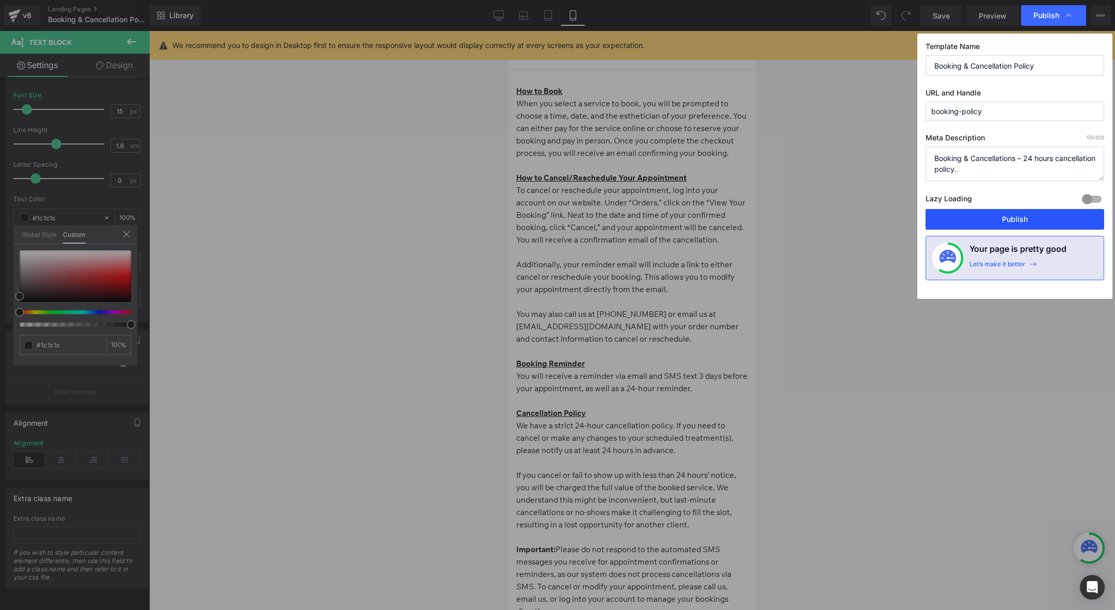
click at [1013, 214] on button "Publish" at bounding box center [1014, 219] width 179 height 21
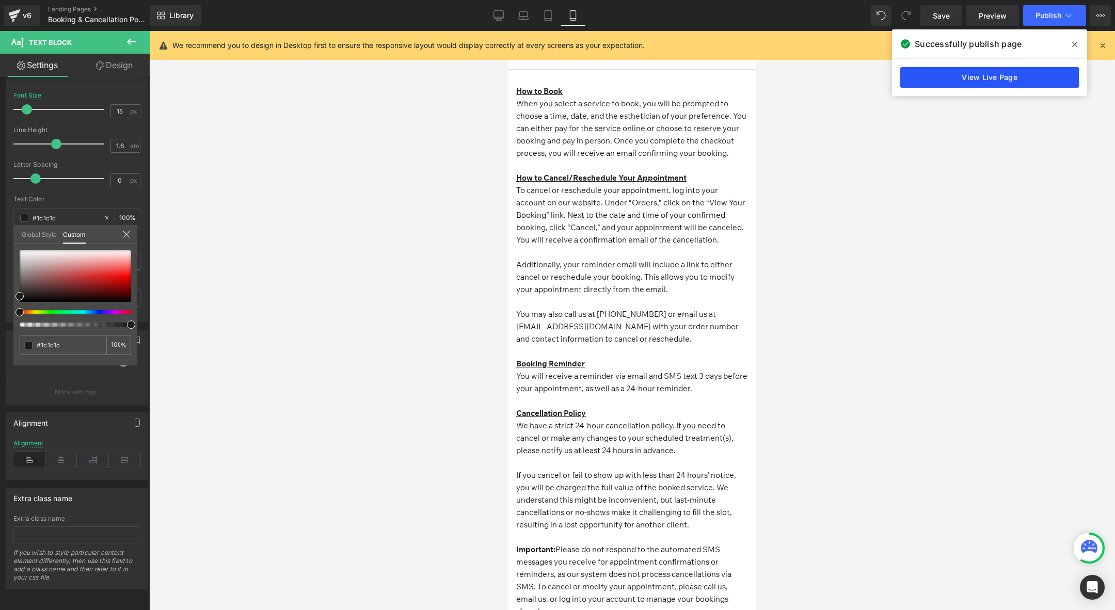
click at [986, 69] on link "View Live Page" at bounding box center [989, 77] width 179 height 21
